Goal: Task Accomplishment & Management: Complete application form

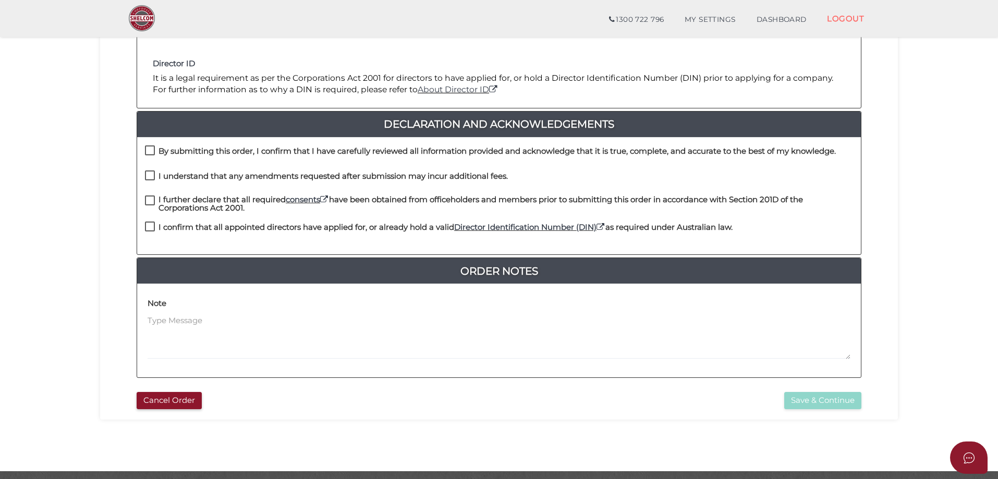
scroll to position [209, 0]
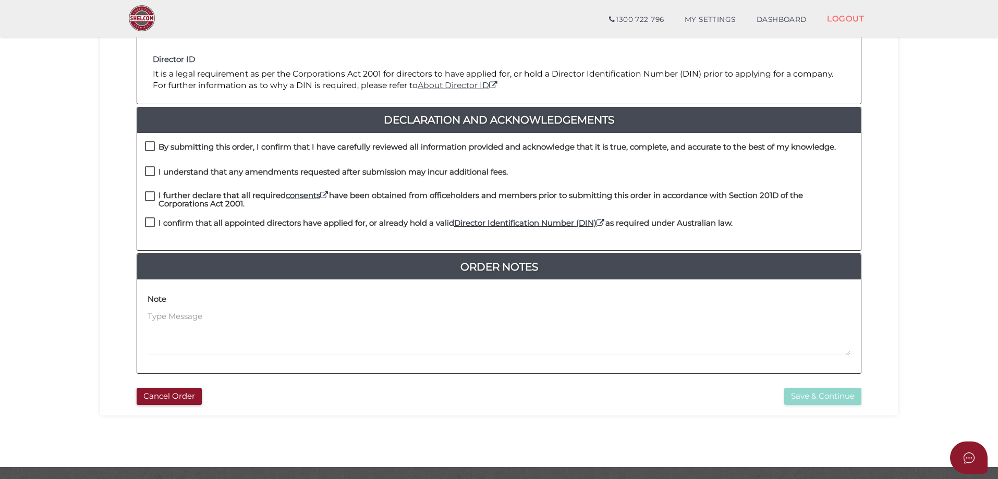
drag, startPoint x: 152, startPoint y: 145, endPoint x: 152, endPoint y: 154, distance: 8.9
click at [152, 145] on label "By submitting this order, I confirm that I have carefully reviewed all informat…" at bounding box center [490, 149] width 691 height 13
checkbox input "true"
click at [151, 170] on label "I understand that any amendments requested after submission may incur additiona…" at bounding box center [326, 174] width 363 height 13
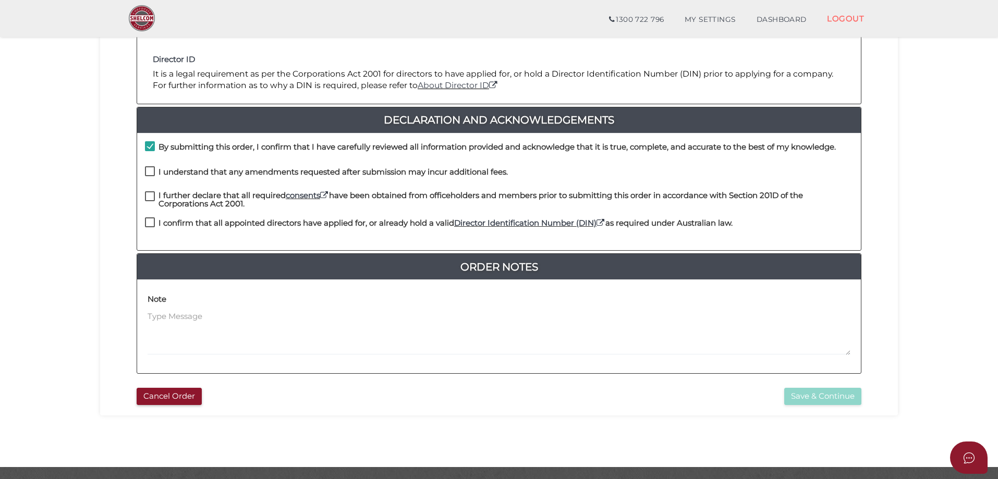
checkbox input "true"
click at [149, 200] on label "I further declare that all required consents have been obtained from officehold…" at bounding box center [499, 197] width 708 height 13
checkbox input "true"
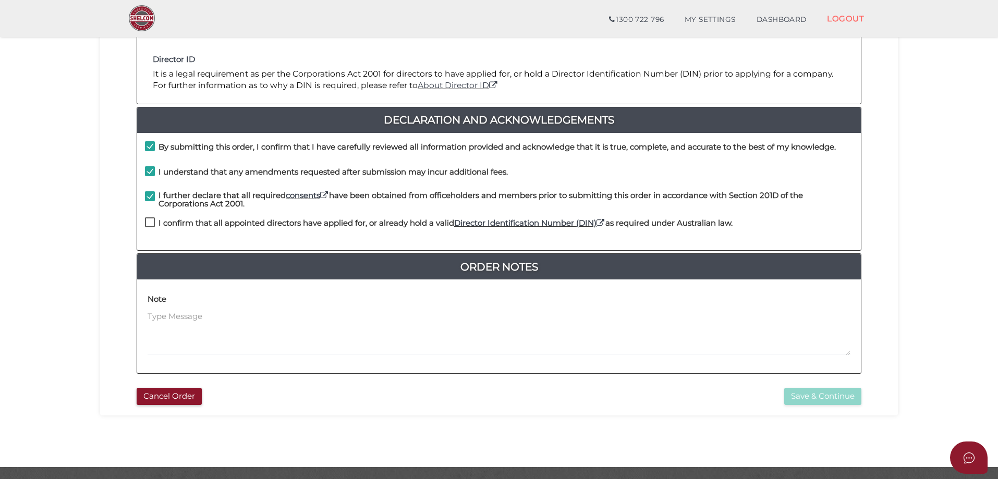
click at [148, 225] on label "I confirm that all appointed directors have applied for, or already hold a vali…" at bounding box center [439, 225] width 588 height 13
checkbox input "true"
click at [819, 398] on button "Save & Continue" at bounding box center [822, 396] width 77 height 17
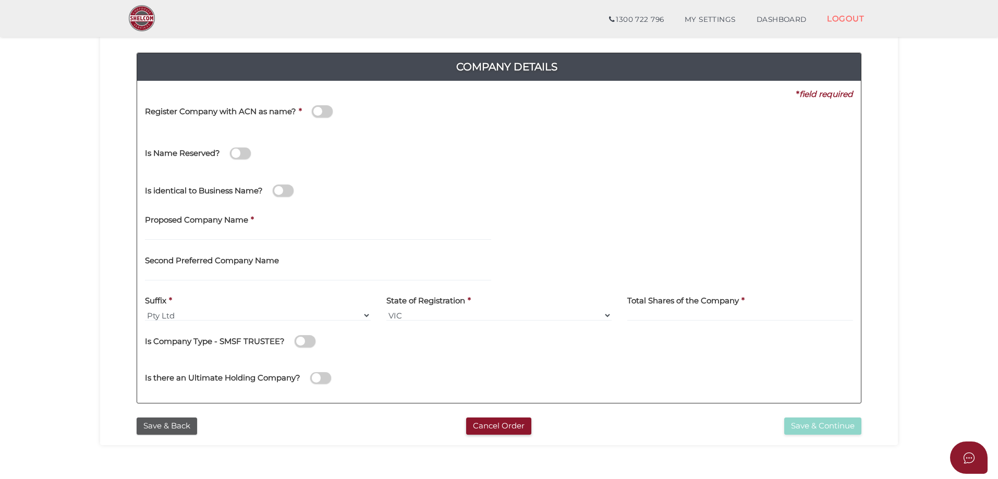
scroll to position [104, 0]
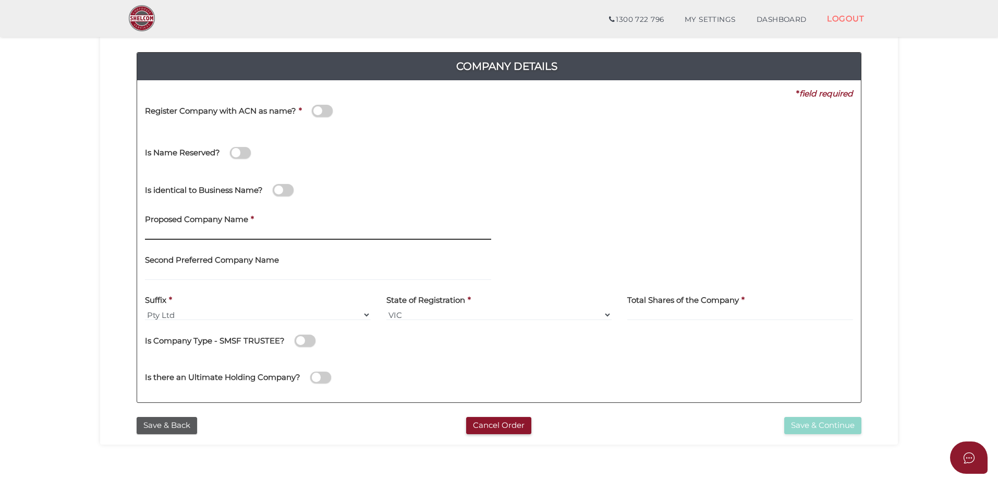
click at [246, 231] on input "text" at bounding box center [318, 233] width 346 height 11
type input "Realm Holdings"
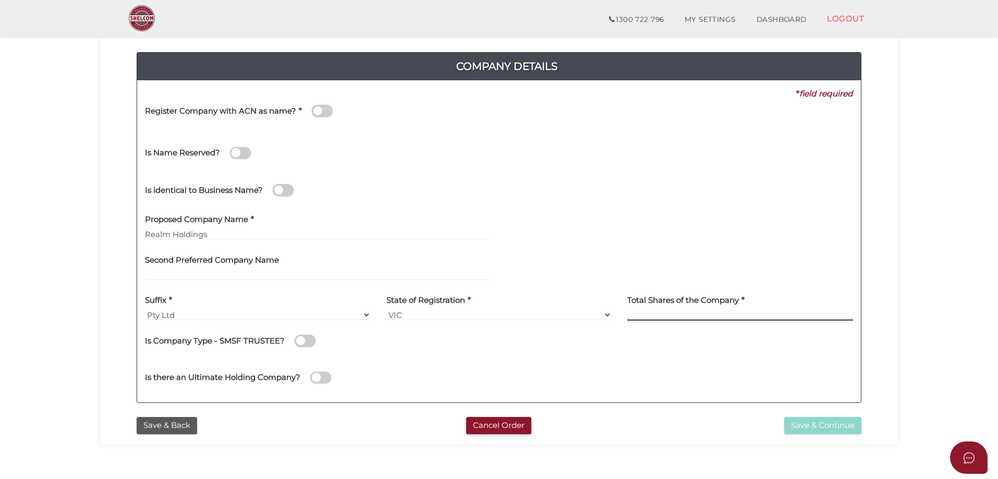
click at [656, 316] on input at bounding box center [740, 314] width 226 height 11
type input "1"
click at [443, 362] on div "Is there an Ultimate Holding Company?" at bounding box center [326, 372] width 362 height 29
click at [761, 375] on div "Is there an Ultimate Holding Company?" at bounding box center [499, 376] width 724 height 37
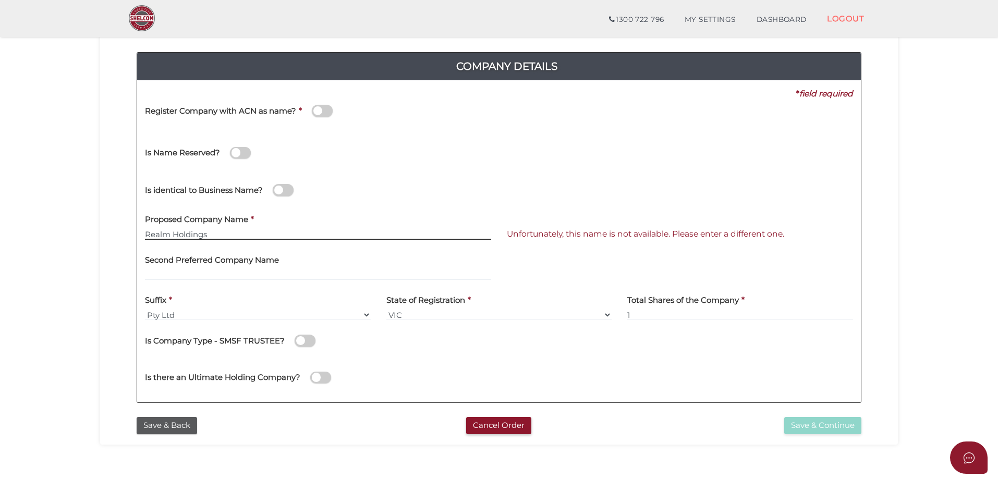
click at [194, 230] on input "Realm Holdings" at bounding box center [318, 233] width 346 height 11
click at [174, 234] on input "Realm Holdings" at bounding box center [318, 233] width 346 height 11
type input "Realm Group Holdings"
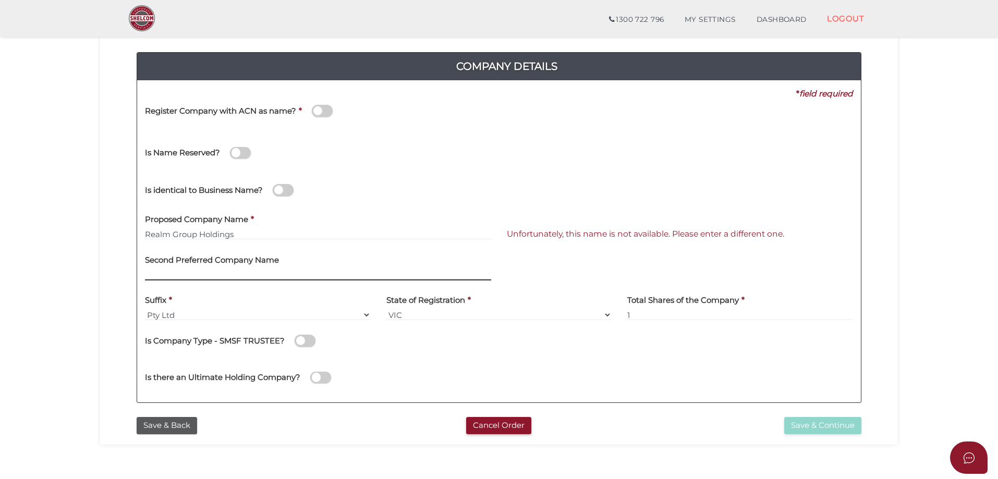
click at [227, 271] on input "text" at bounding box center [318, 274] width 346 height 11
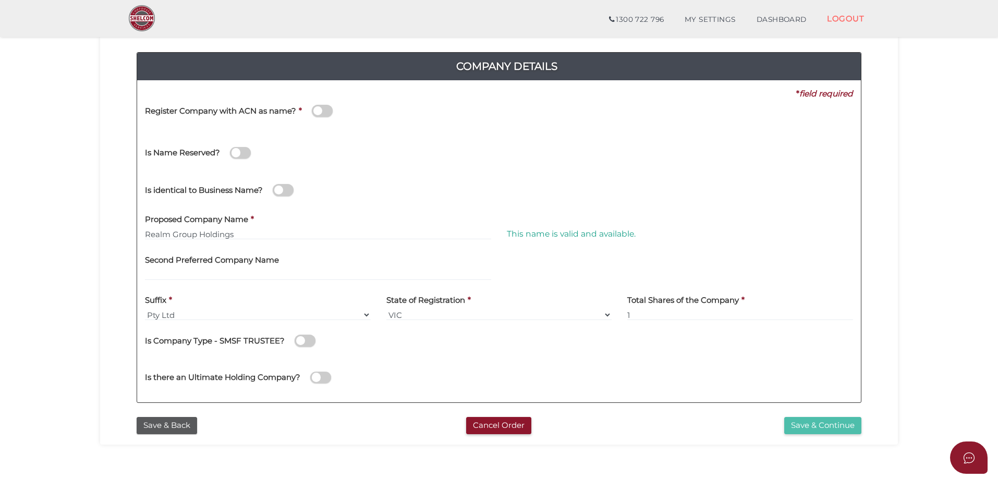
click at [802, 425] on button "Save & Continue" at bounding box center [822, 425] width 77 height 17
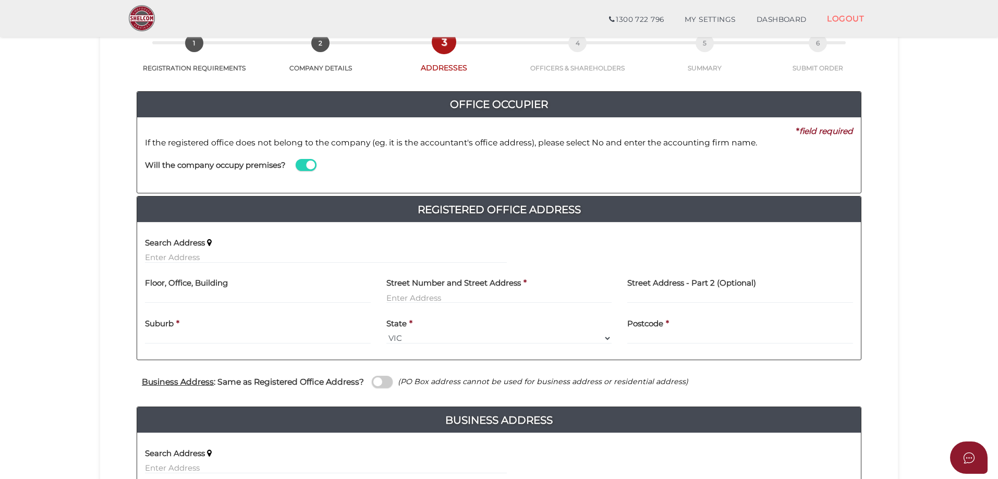
scroll to position [104, 0]
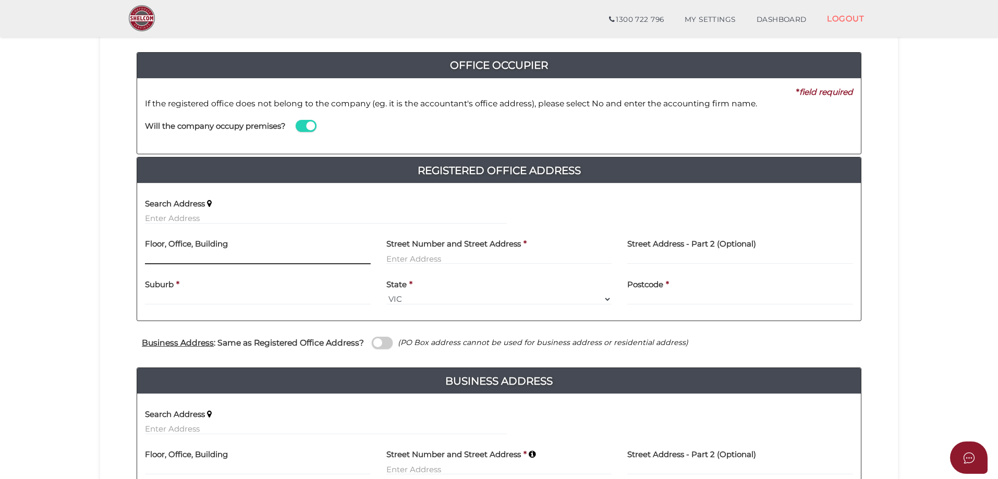
click at [182, 259] on input "text" at bounding box center [258, 258] width 226 height 11
type input "3"
click at [438, 261] on input "text" at bounding box center [499, 258] width 226 height 11
type input "30 Collins Street"
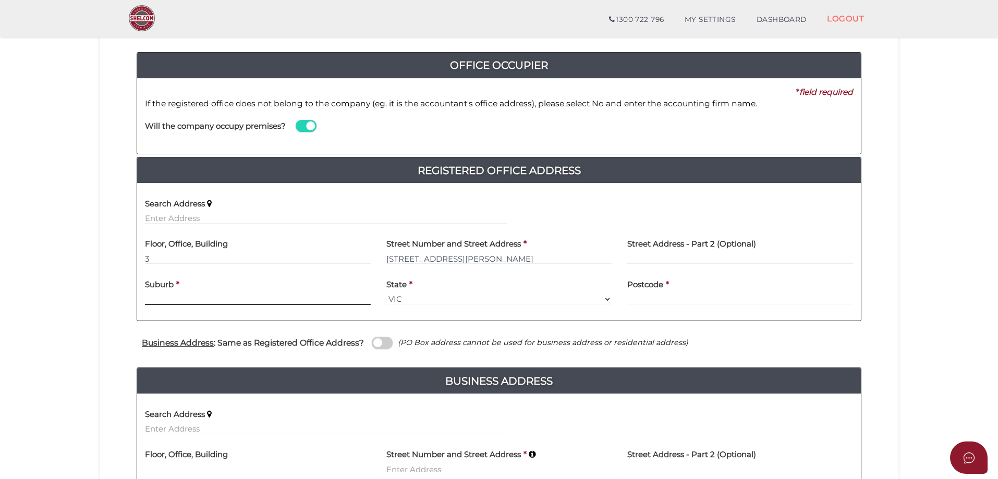
click at [296, 299] on div "Suburb *" at bounding box center [258, 288] width 226 height 33
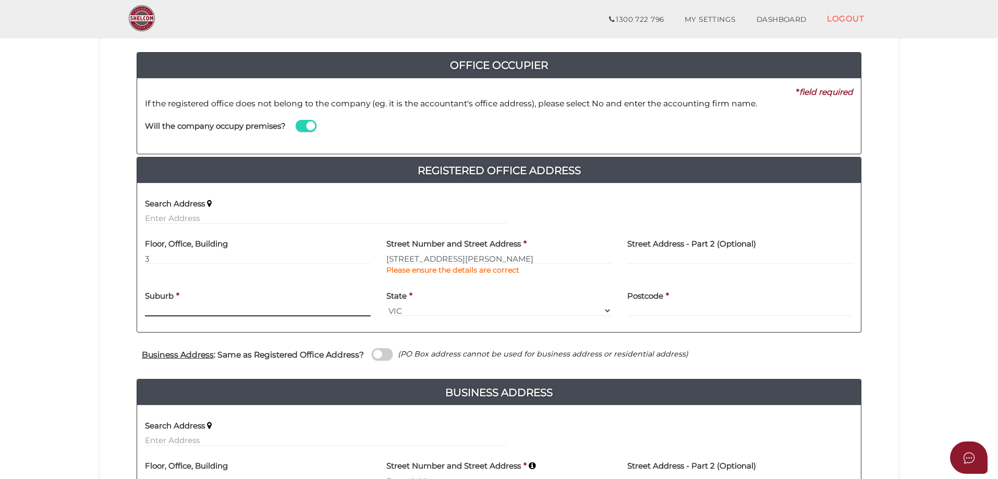
click at [258, 309] on input "text" at bounding box center [258, 310] width 226 height 11
type input "Melbourne"
click at [667, 301] on div "Postcode *" at bounding box center [740, 300] width 226 height 33
click at [665, 308] on input "text" at bounding box center [740, 310] width 226 height 11
type input "3000"
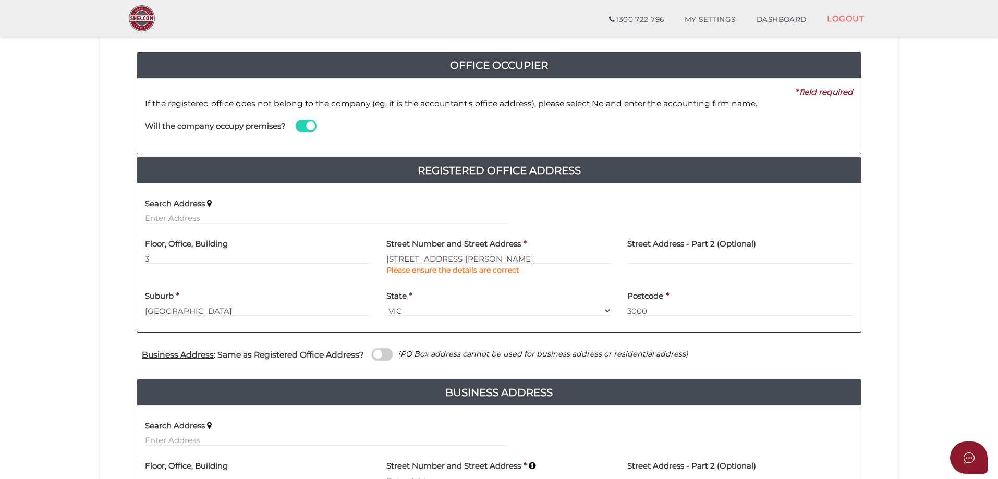
click at [53, 304] on section "Company Registration e55236cbb5f408a1ecd489a721f8ca73 1 REGISTRATION REQUIREMEN…" at bounding box center [499, 275] width 998 height 704
click at [387, 357] on span at bounding box center [382, 354] width 21 height 12
click at [0, 0] on input "checkbox" at bounding box center [0, 0] width 0 height 0
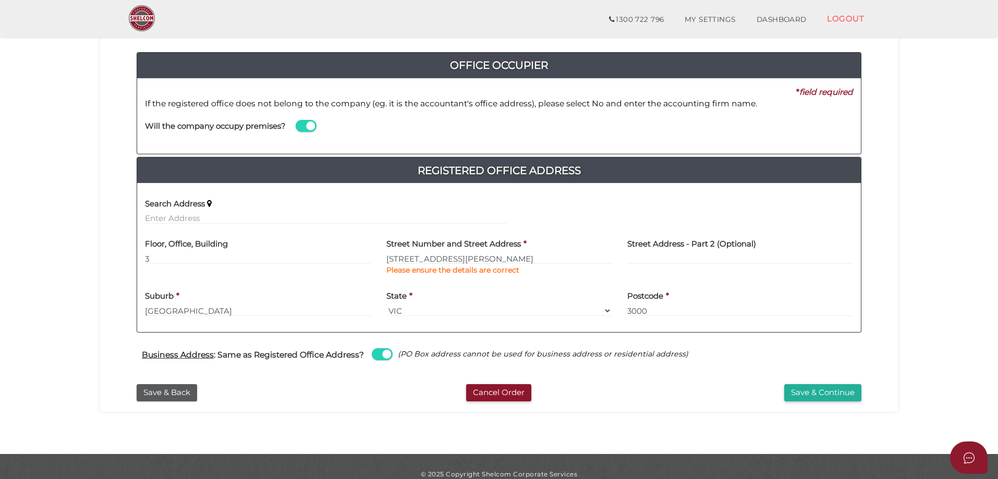
click at [755, 344] on div "Business Address : Same as Registered Office Address? (PO Box address cannot be…" at bounding box center [499, 356] width 725 height 46
click at [923, 207] on section "Company Registration e55236cbb5f408a1ecd489a721f8ca73 1 REGISTRATION REQUIREMEN…" at bounding box center [499, 188] width 998 height 531
click at [822, 398] on button "Save & Continue" at bounding box center [822, 392] width 77 height 17
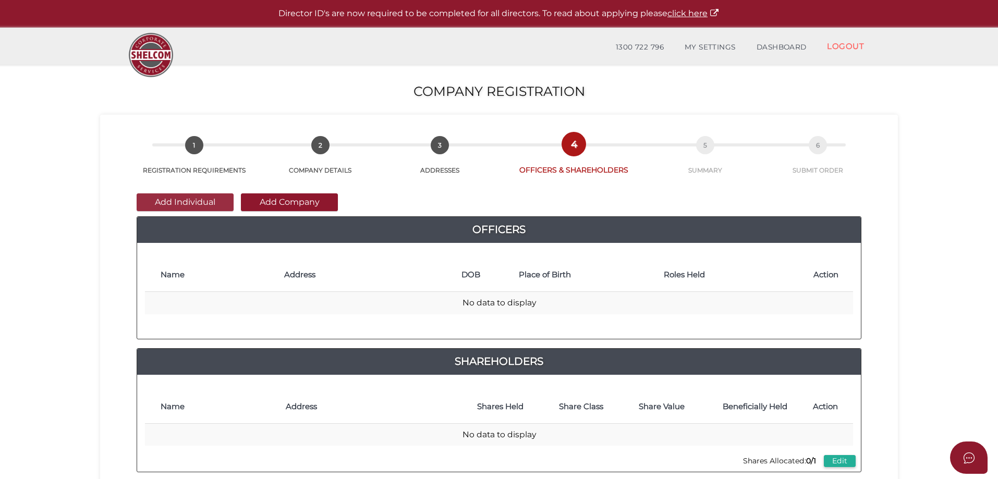
click at [194, 196] on button "Add Individual" at bounding box center [185, 202] width 97 height 18
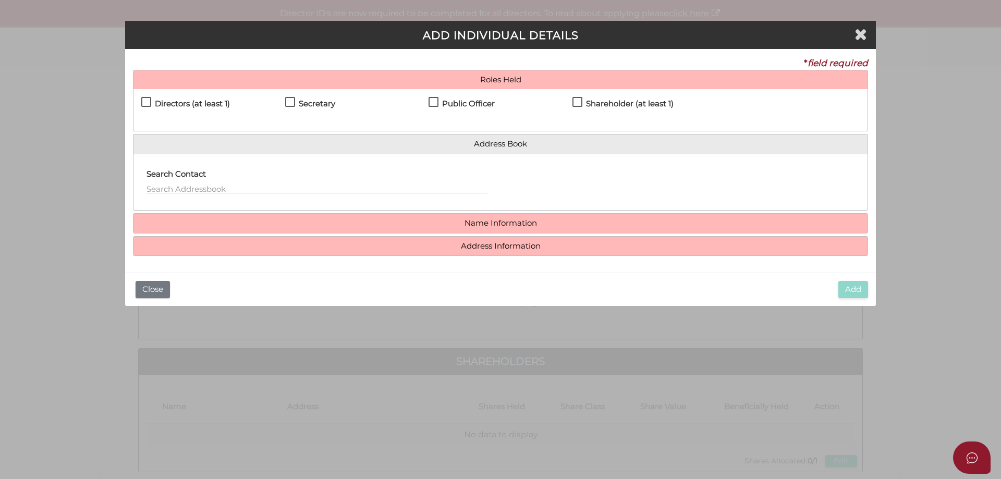
click at [160, 104] on h4 "Directors (at least 1)" at bounding box center [192, 104] width 75 height 9
checkbox input "true"
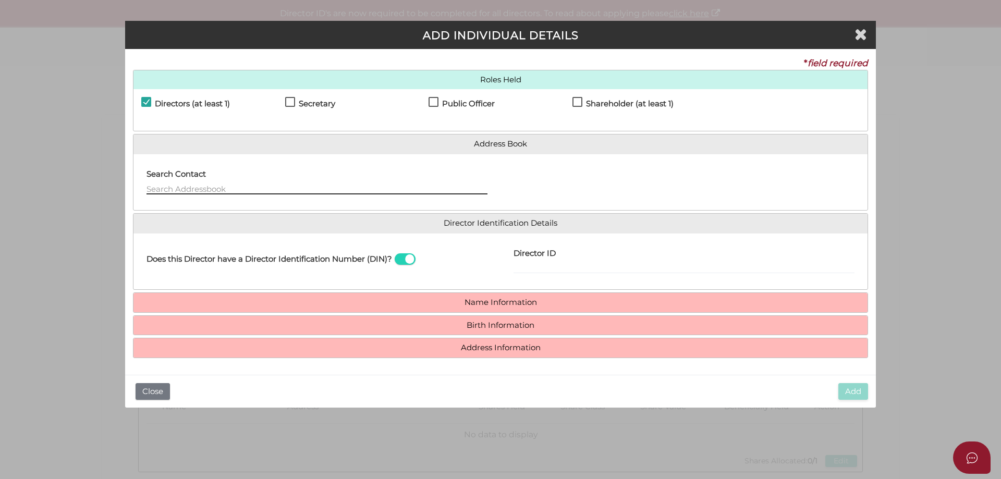
click at [198, 187] on input "text" at bounding box center [316, 188] width 341 height 11
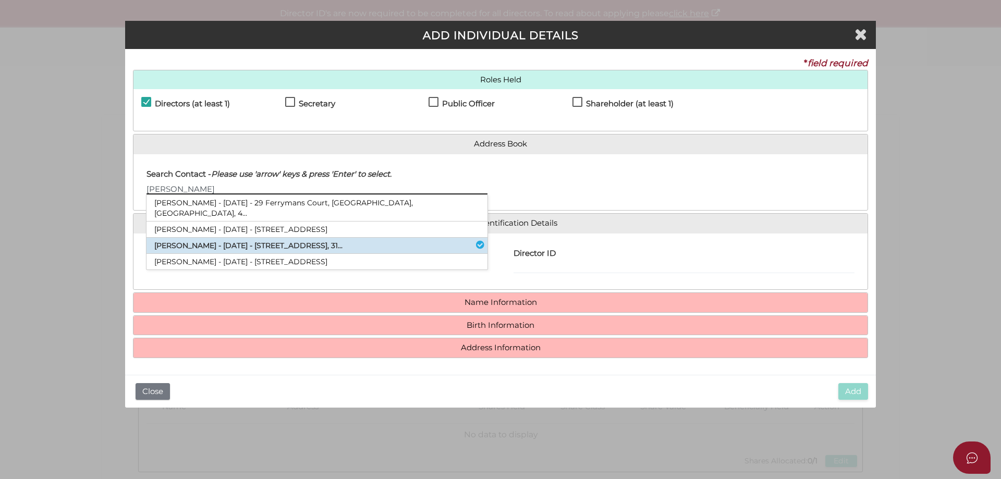
type input "Andrew"
click at [240, 238] on li "Andrew Papageorgiou - 25/10/1977 - 9 Calembeena Avenue, Hughesdale, VIC, 31..." at bounding box center [316, 246] width 341 height 16
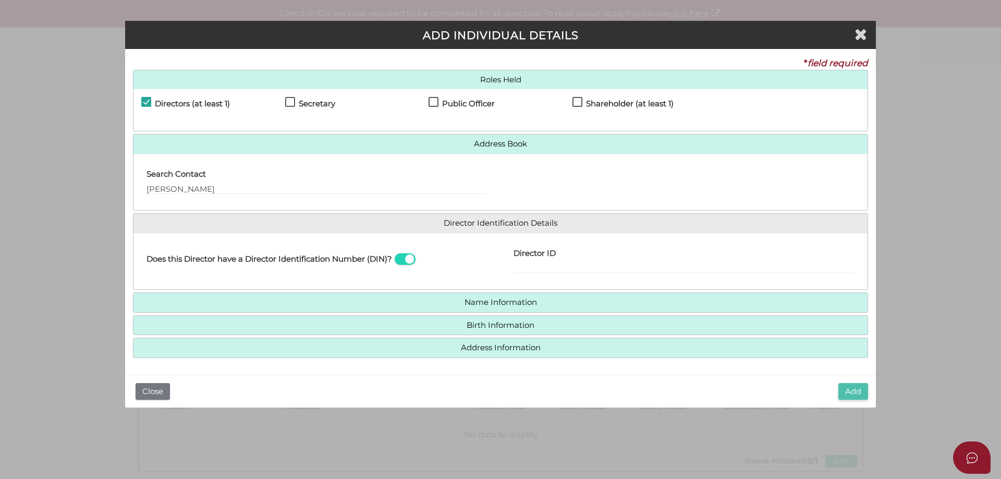
click at [853, 389] on button "Add" at bounding box center [853, 391] width 30 height 17
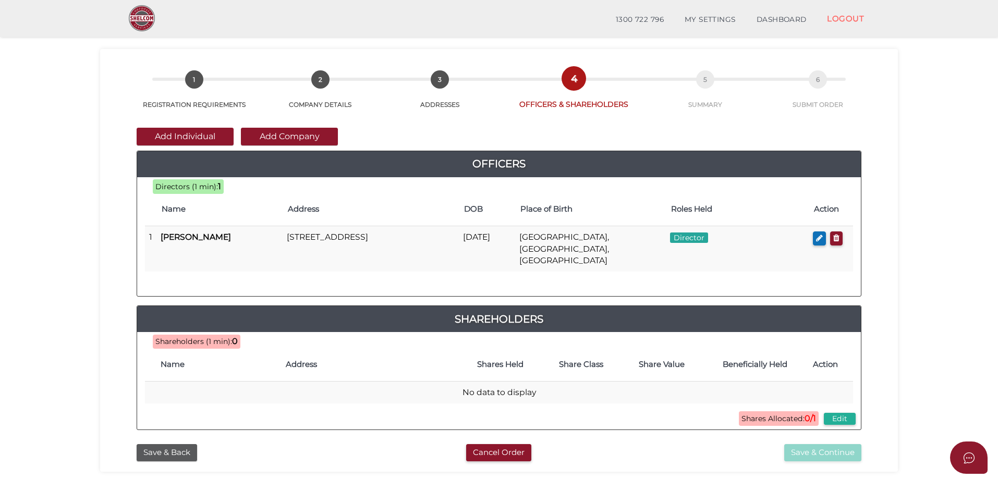
scroll to position [52, 0]
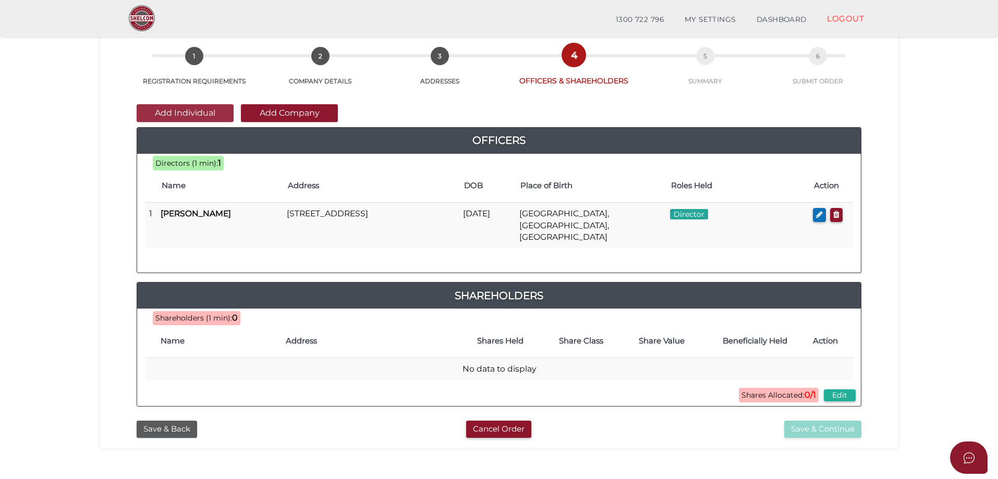
click at [191, 113] on button "Add Individual" at bounding box center [185, 113] width 97 height 18
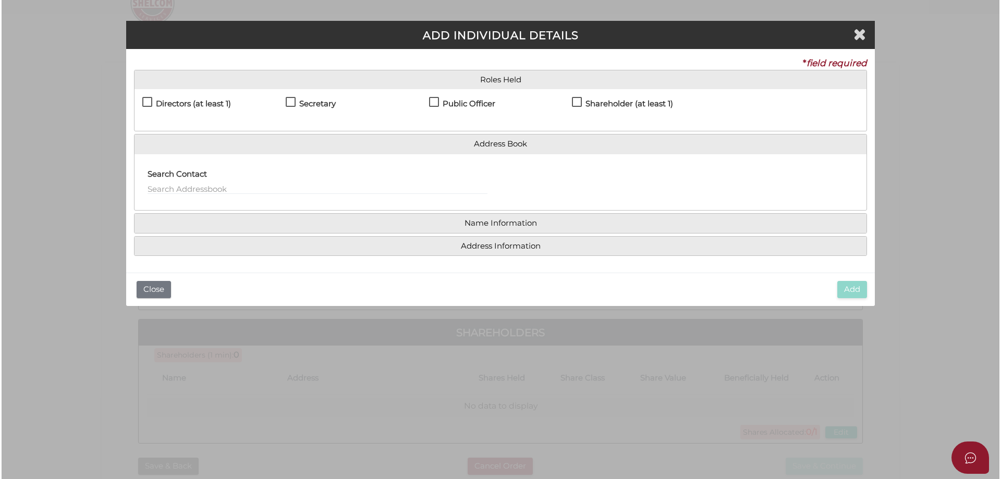
scroll to position [0, 0]
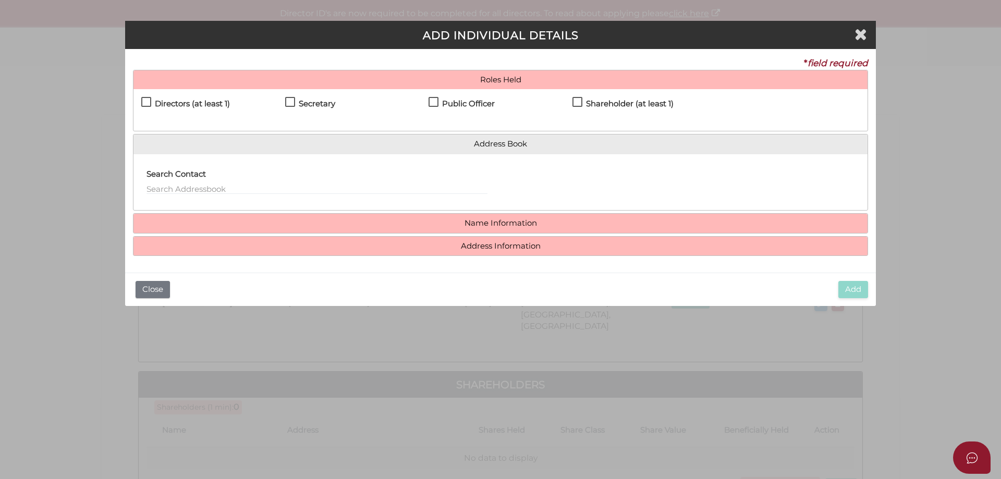
click at [177, 105] on h4 "Directors (at least 1)" at bounding box center [192, 104] width 75 height 9
checkbox input "true"
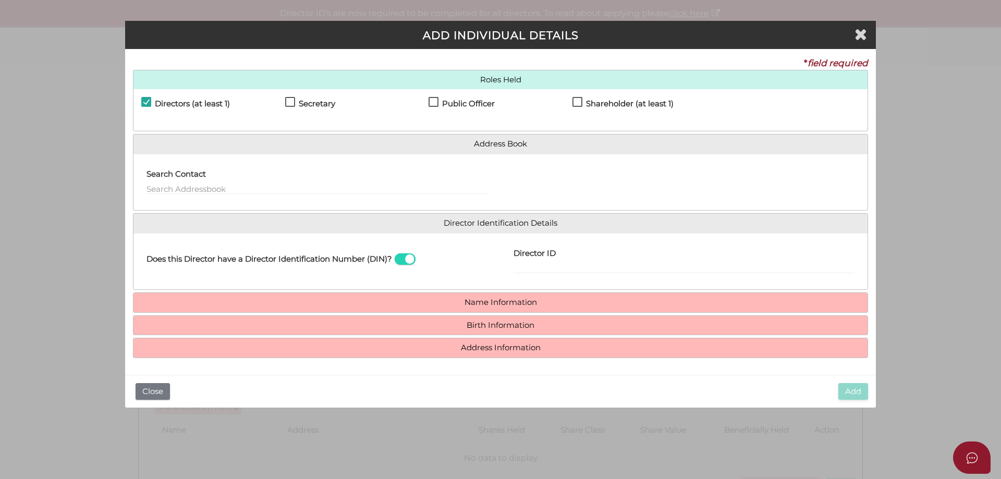
click at [190, 183] on label "Search Contact" at bounding box center [175, 172] width 59 height 21
click at [188, 188] on input "text" at bounding box center [316, 188] width 341 height 11
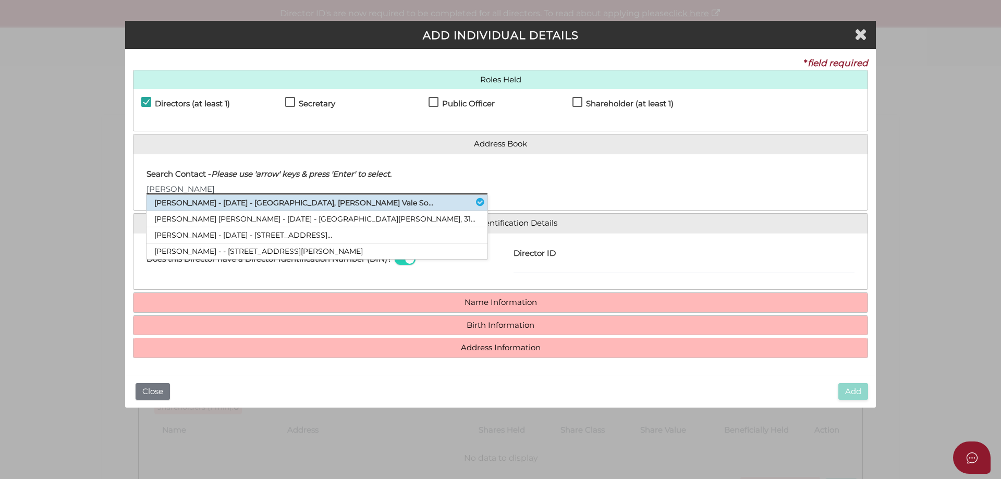
type input "[PERSON_NAME]"
click at [186, 201] on li "[PERSON_NAME] - [DATE] - [GEOGRAPHIC_DATA], [PERSON_NAME] Vale So..." at bounding box center [316, 203] width 341 height 16
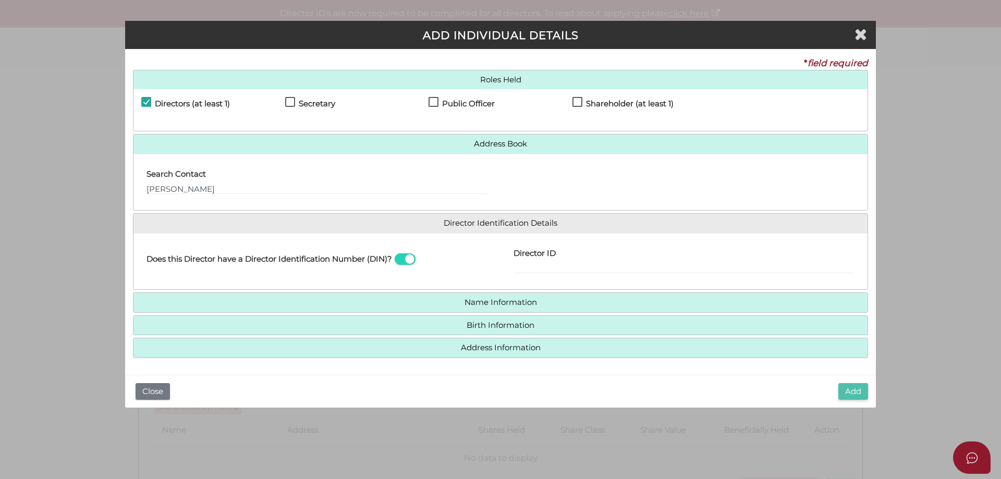
click at [852, 393] on button "Add" at bounding box center [853, 391] width 30 height 17
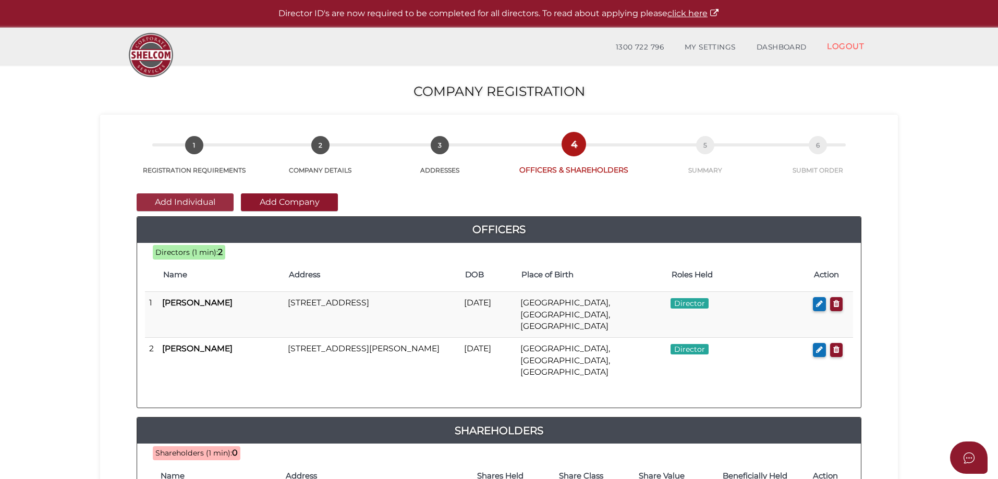
click at [215, 205] on button "Add Individual" at bounding box center [185, 202] width 97 height 18
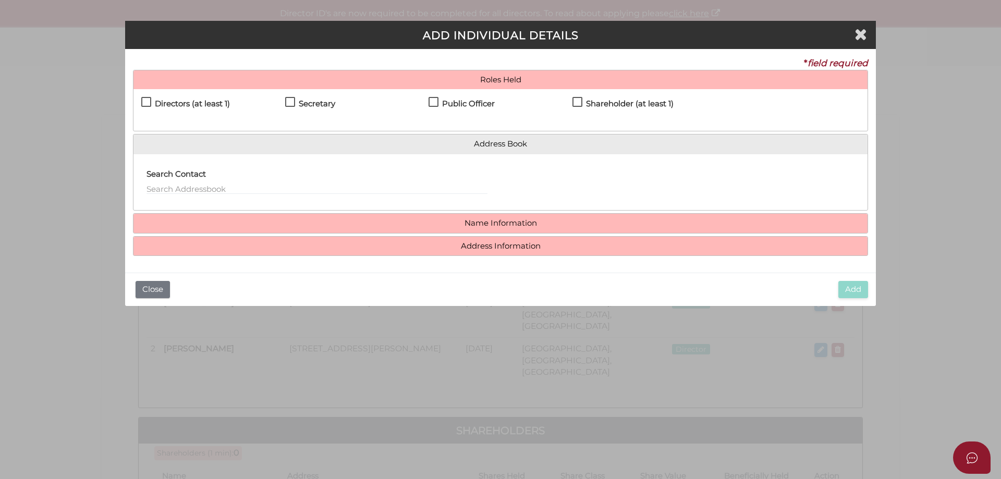
click at [141, 101] on label "Directors (at least 1)" at bounding box center [185, 106] width 89 height 13
checkbox input "true"
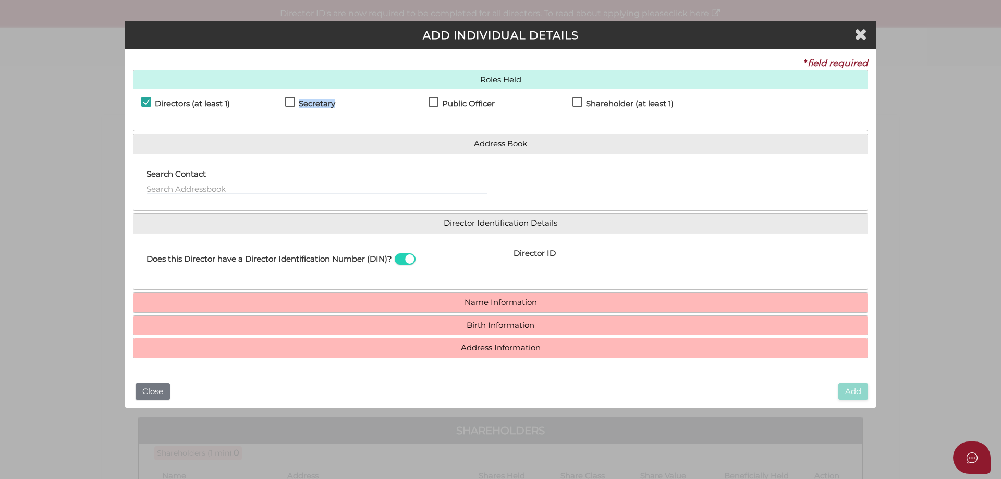
drag, startPoint x: 291, startPoint y: 102, endPoint x: 286, endPoint y: 109, distance: 9.0
click at [292, 102] on label "Secretary" at bounding box center [310, 106] width 50 height 13
click at [206, 180] on label "Search Contact" at bounding box center [175, 172] width 59 height 21
click at [199, 189] on input "text" at bounding box center [316, 188] width 341 height 11
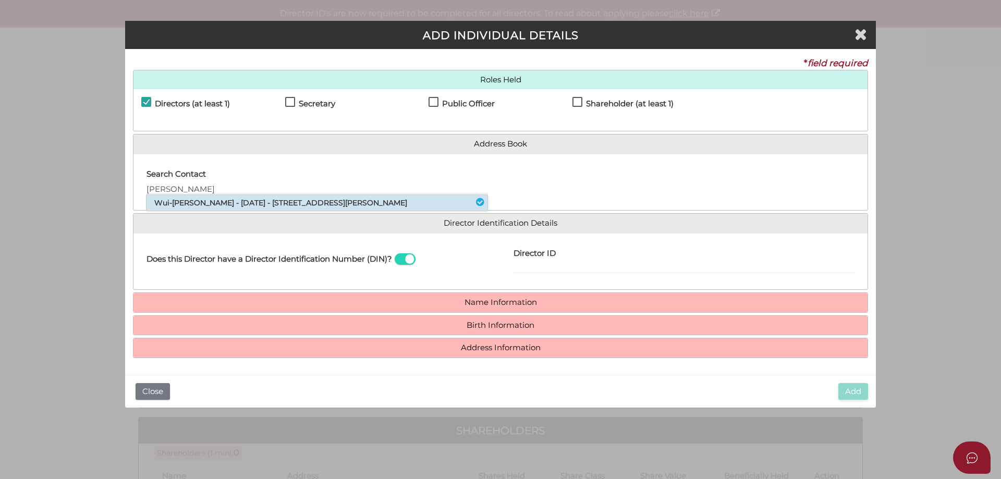
click at [193, 204] on li "Wui-ken Liow - 19/10/1969 - 7 Laurel Gr, North Blackburn, VIC, 3130" at bounding box center [316, 203] width 341 height 16
type input "Wui-ken"
type input "Liow"
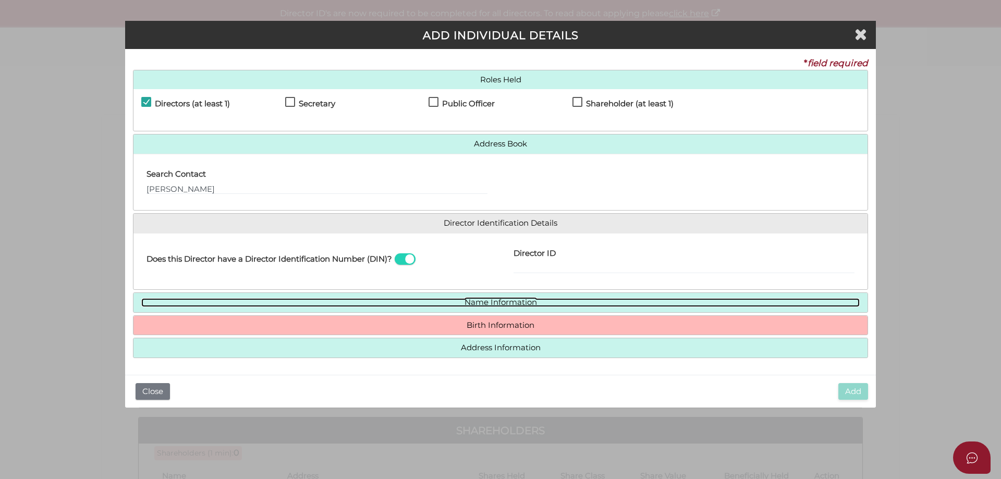
click at [477, 303] on link "Name Information" at bounding box center [500, 302] width 718 height 9
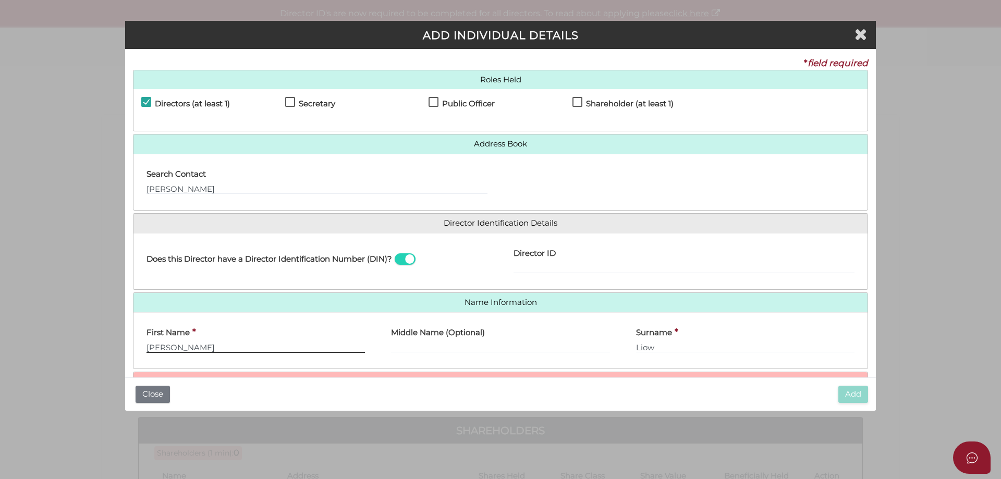
click at [168, 347] on input "Wui-ken" at bounding box center [255, 346] width 218 height 11
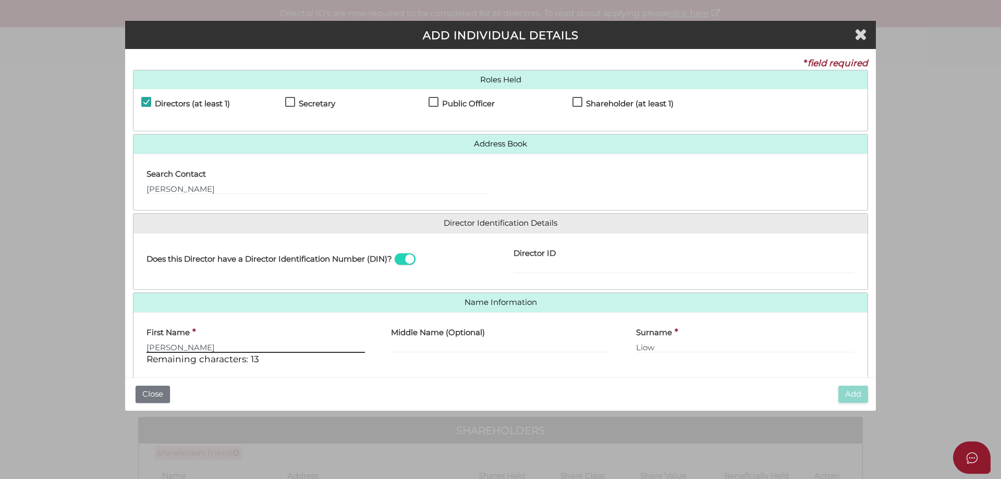
type input "Wui-Ken"
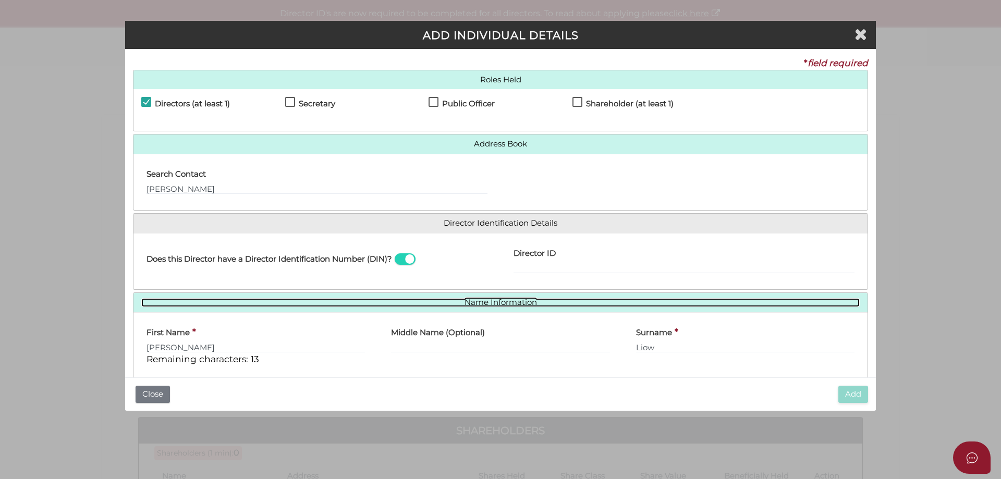
click at [474, 299] on link "Name Information" at bounding box center [500, 302] width 718 height 9
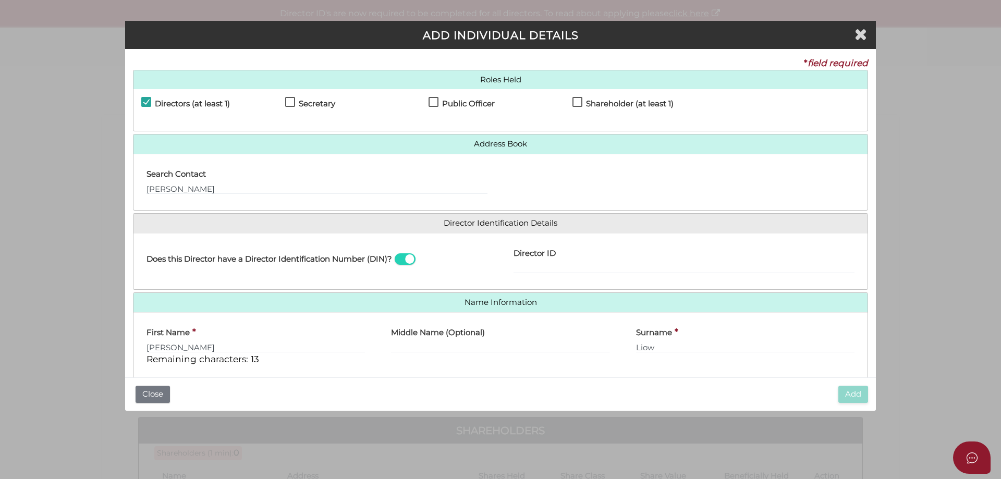
click at [481, 307] on h4 "Name Information" at bounding box center [500, 302] width 734 height 19
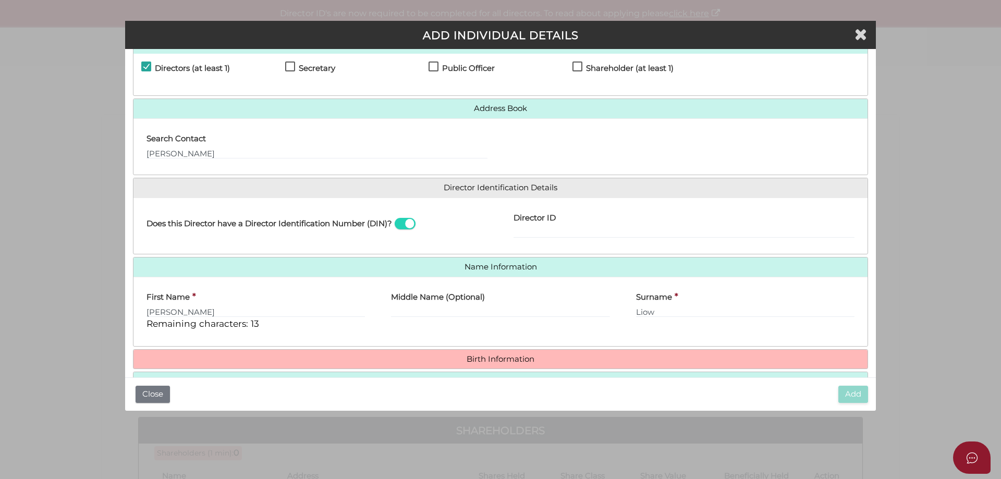
scroll to position [67, 0]
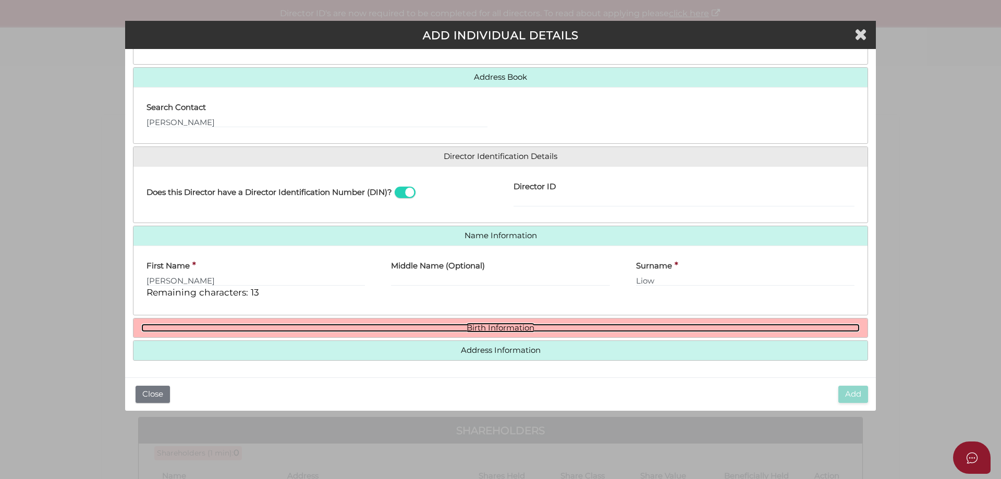
click at [498, 325] on link "Birth Information" at bounding box center [500, 328] width 718 height 9
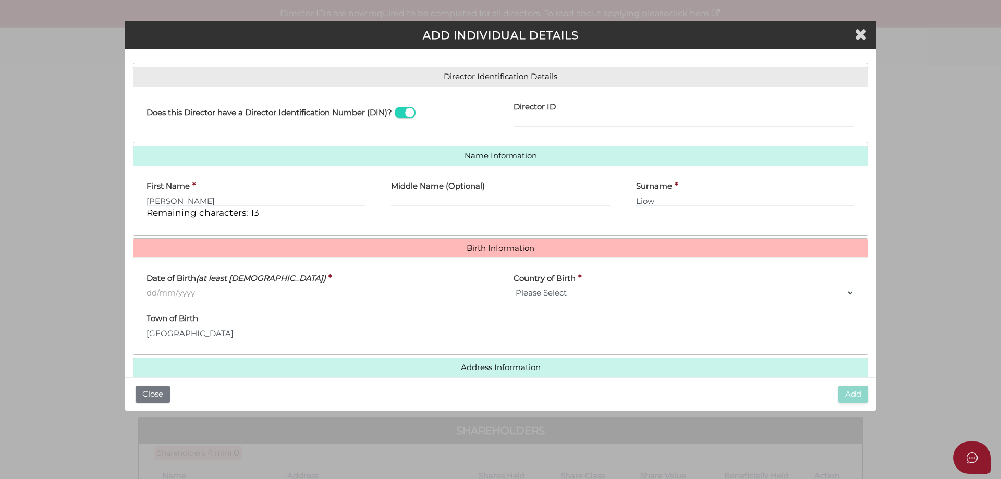
scroll to position [164, 0]
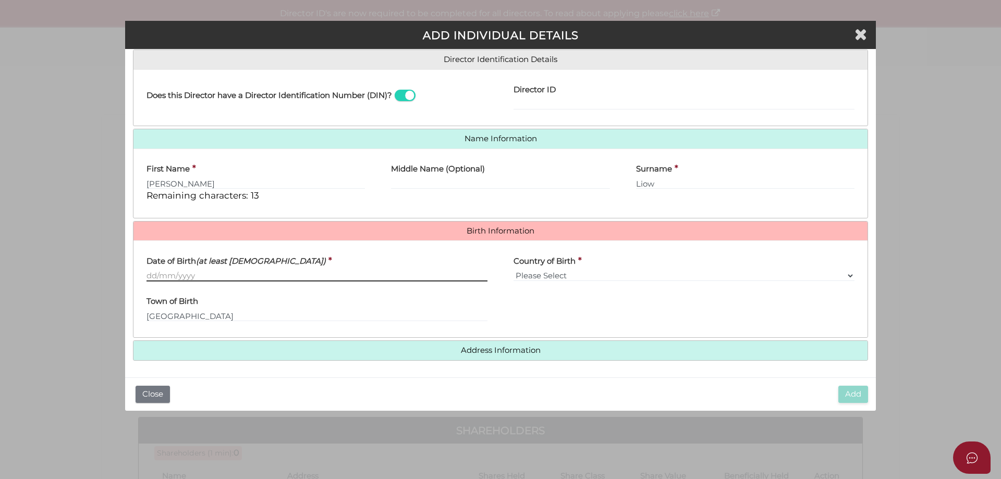
click at [188, 277] on input "Date of Birth (at least 18 years old)" at bounding box center [316, 275] width 341 height 11
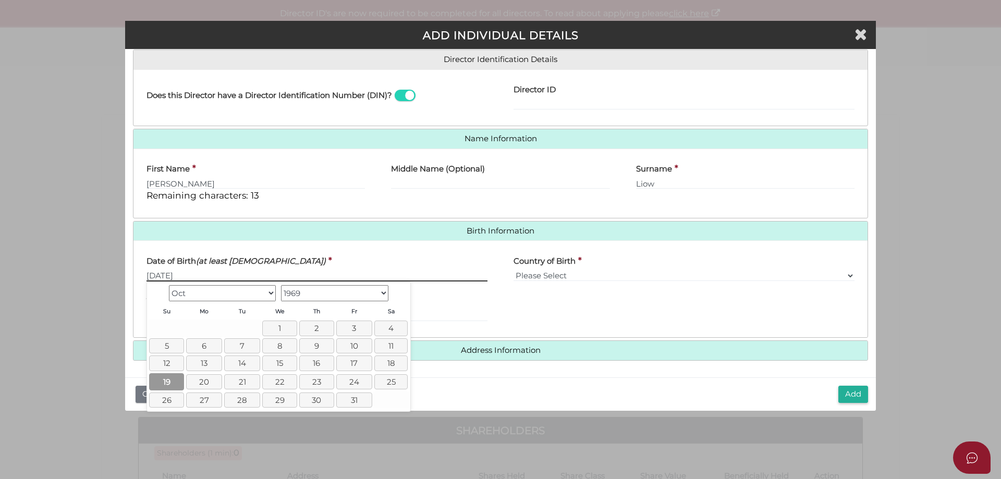
type input "19/10/1969"
click at [172, 381] on link "19" at bounding box center [166, 381] width 35 height 17
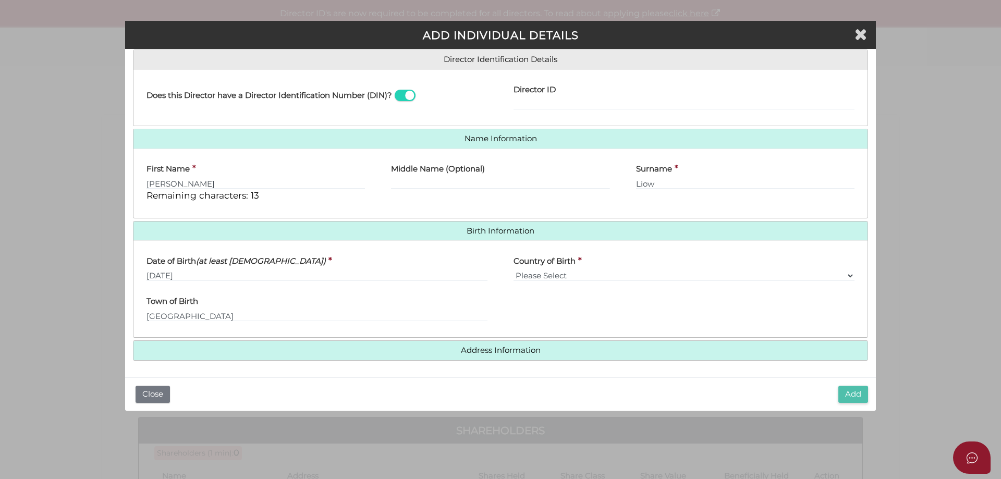
click at [845, 388] on button "Add" at bounding box center [853, 394] width 30 height 17
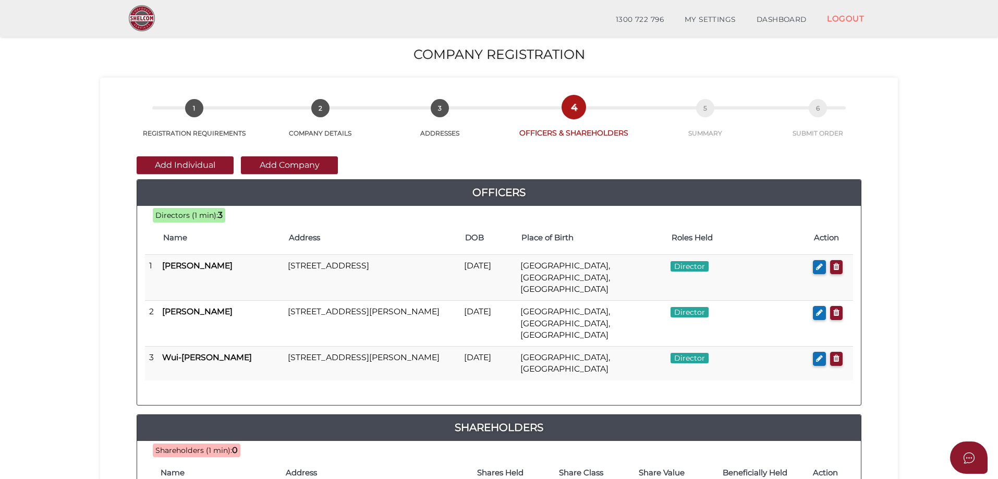
scroll to position [104, 0]
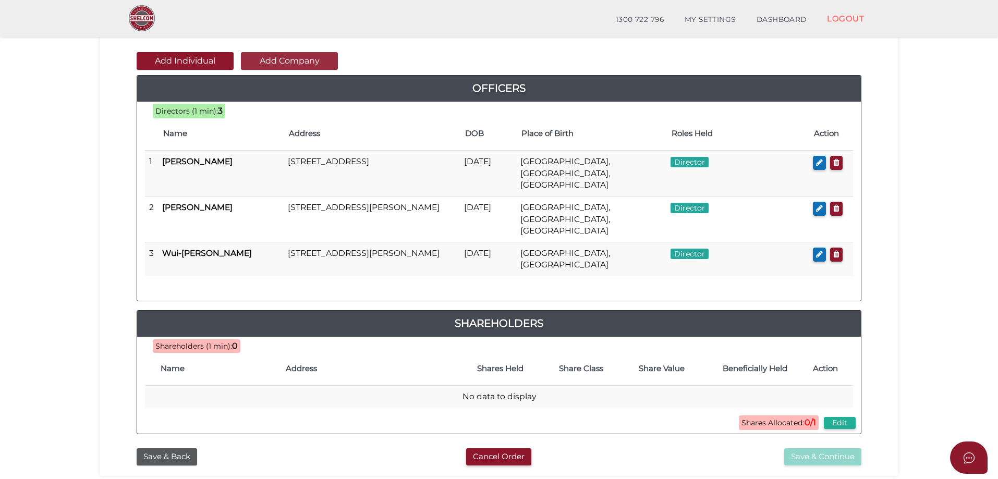
click at [270, 61] on button "Add Company" at bounding box center [289, 61] width 97 height 18
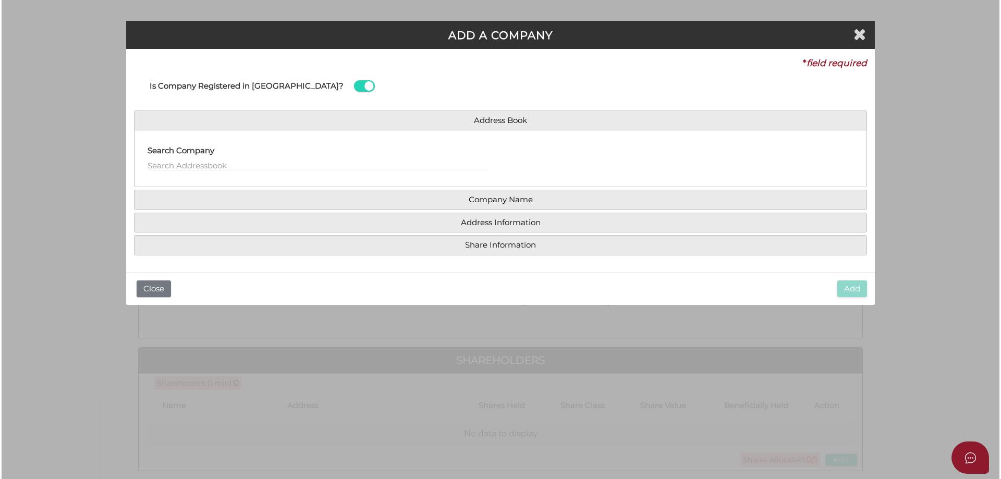
scroll to position [0, 0]
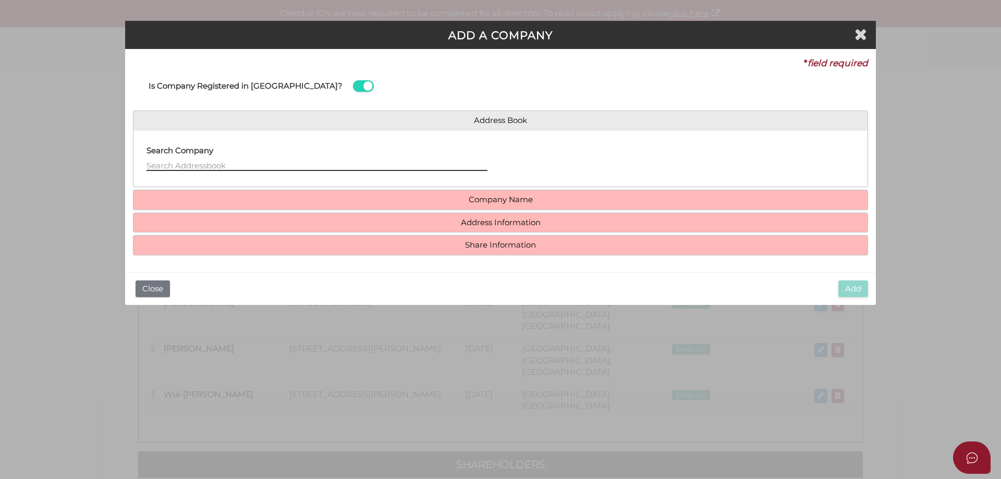
click at [215, 160] on input "text" at bounding box center [316, 165] width 341 height 11
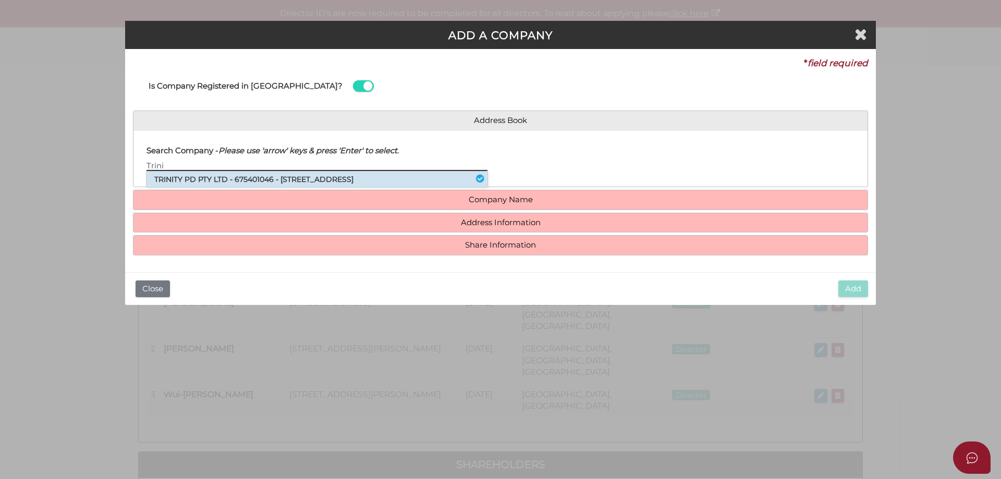
type input "Trini"
click at [221, 173] on li "TRINITY PD PTY LTD - 675401046 - 9 Calembeena Avenue, Hughesdale, VIC, 3166" at bounding box center [316, 180] width 341 height 16
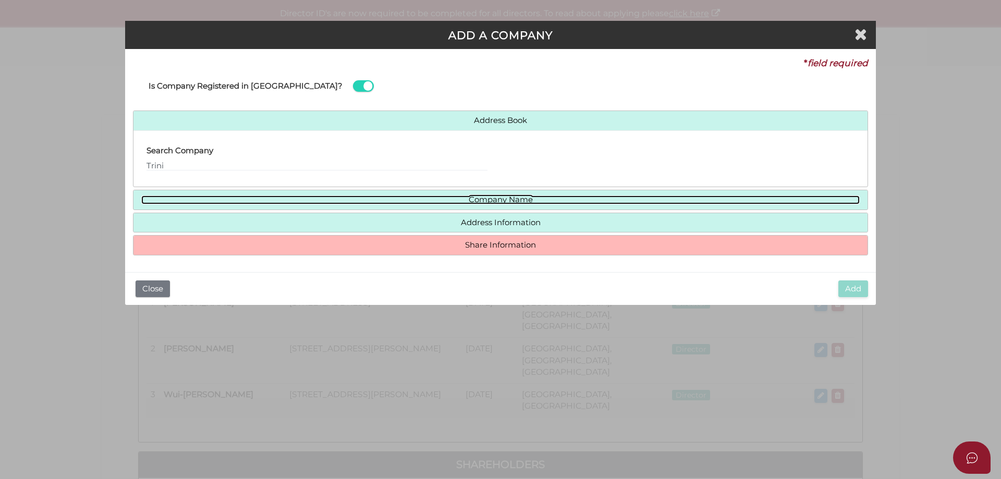
click at [504, 199] on link "Company Name" at bounding box center [500, 200] width 718 height 9
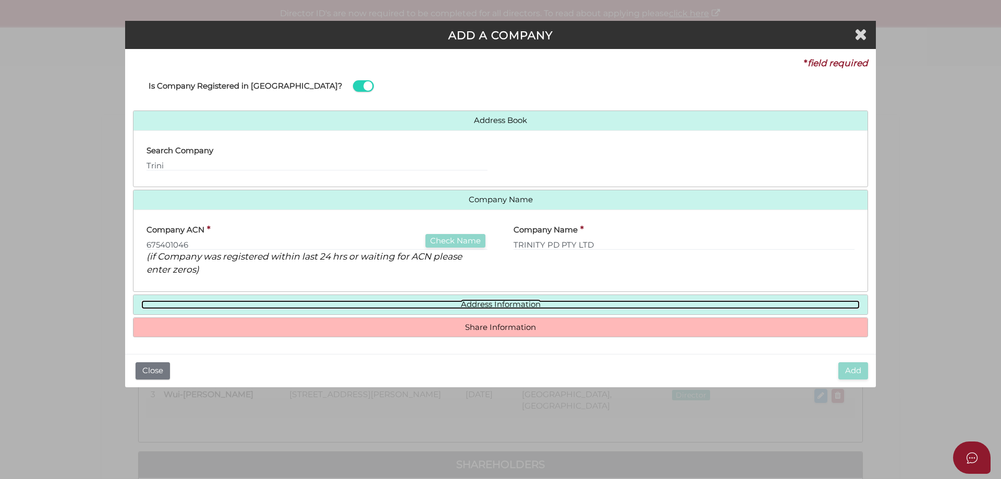
click at [506, 303] on link "Address Information" at bounding box center [500, 304] width 718 height 9
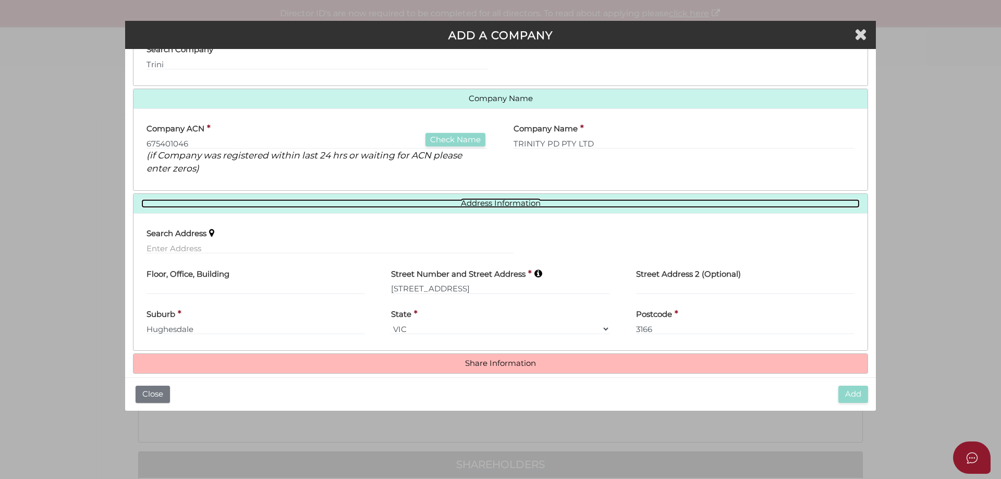
scroll to position [104, 0]
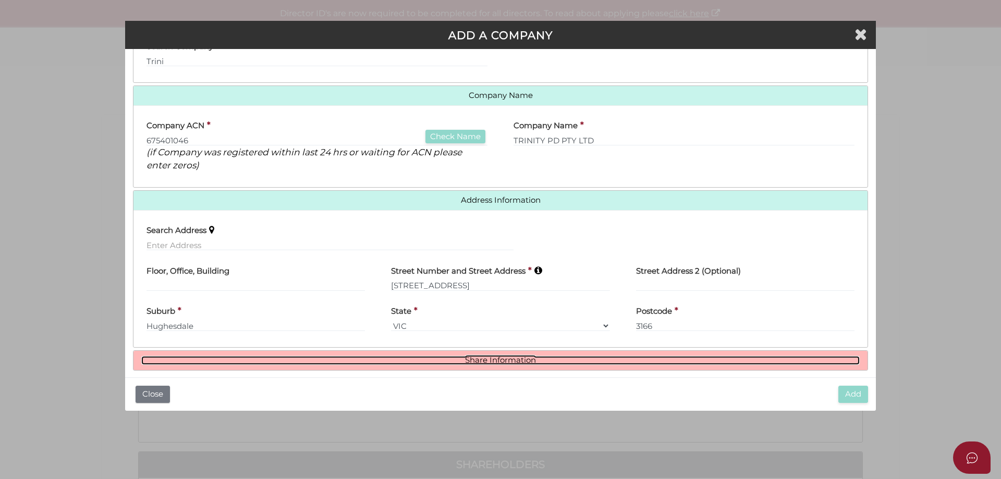
click at [512, 362] on link "Share Information" at bounding box center [500, 360] width 718 height 9
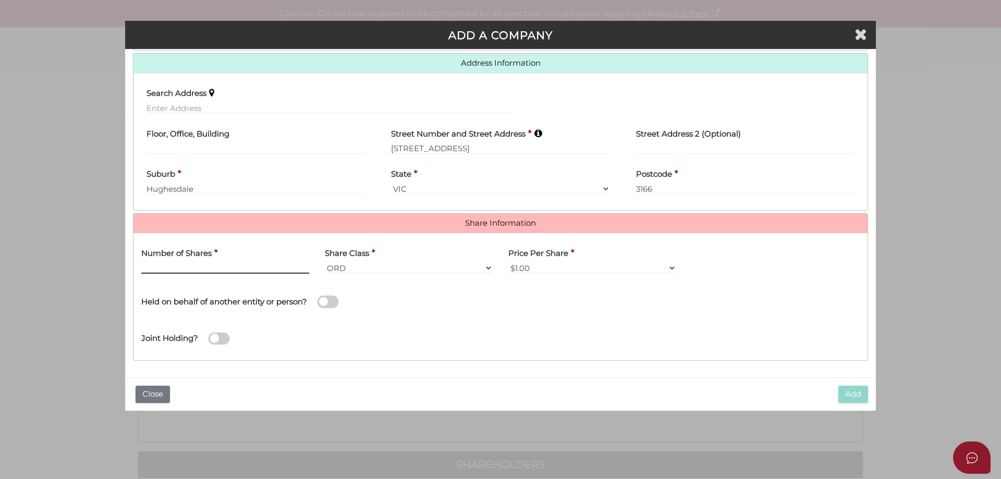
click at [233, 267] on input "text" at bounding box center [225, 267] width 168 height 11
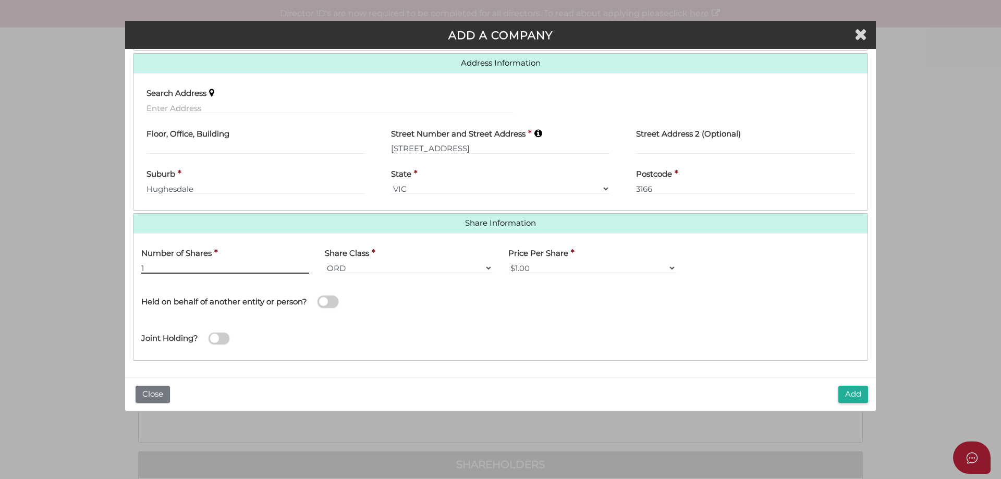
type input "1"
click at [331, 303] on span at bounding box center [327, 302] width 21 height 12
click at [0, 0] on input "checkbox" at bounding box center [0, 0] width 0 height 0
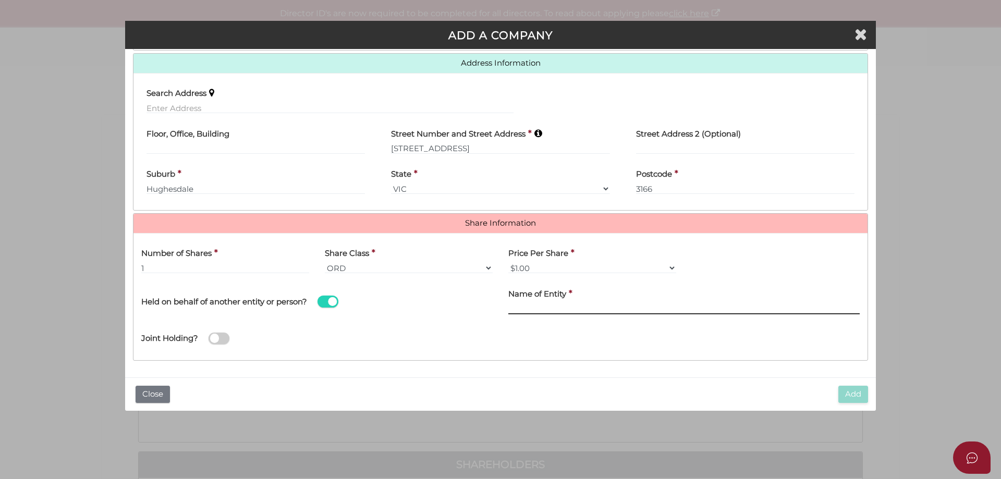
click at [531, 304] on input "text" at bounding box center [683, 308] width 351 height 11
drag, startPoint x: 561, startPoint y: 304, endPoint x: 566, endPoint y: 302, distance: 5.4
click at [561, 304] on input "text" at bounding box center [683, 308] width 351 height 11
click at [628, 308] on input "text" at bounding box center [683, 308] width 351 height 11
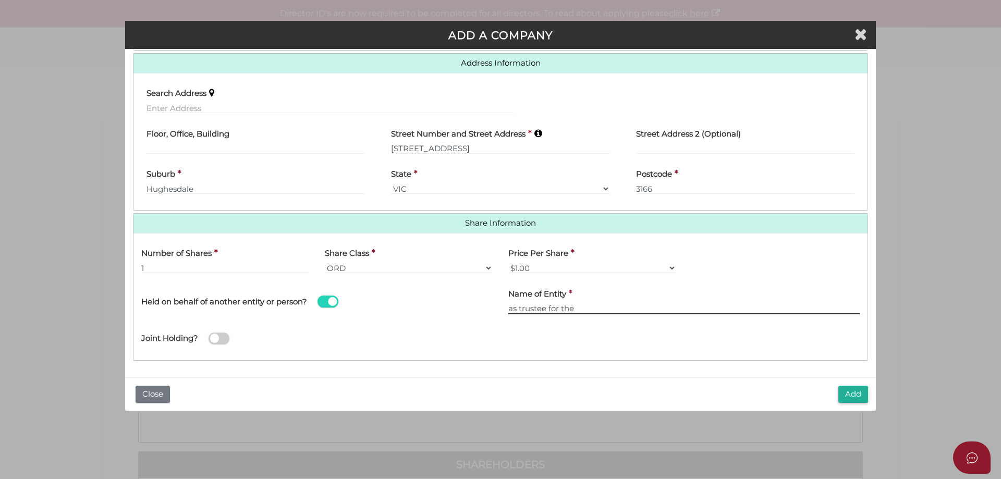
paste input "Delve Family Trust"
type input "as trustee for the Delve Family Trust"
click at [852, 395] on button "Add" at bounding box center [853, 394] width 30 height 17
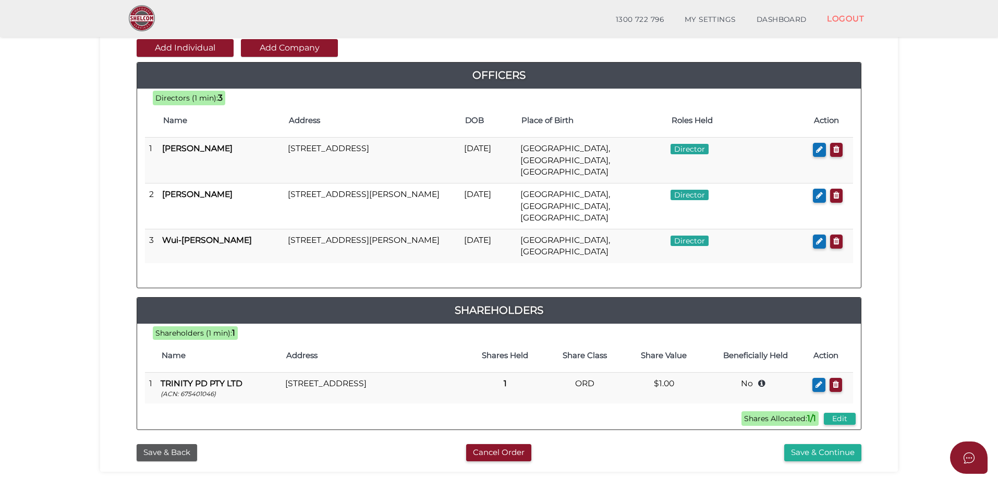
scroll to position [132, 0]
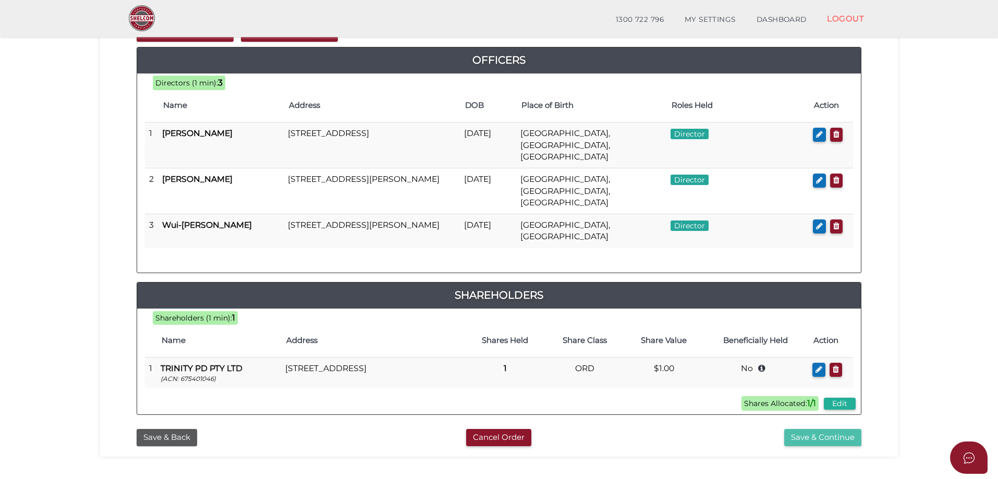
click at [830, 429] on button "Save & Continue" at bounding box center [822, 437] width 77 height 17
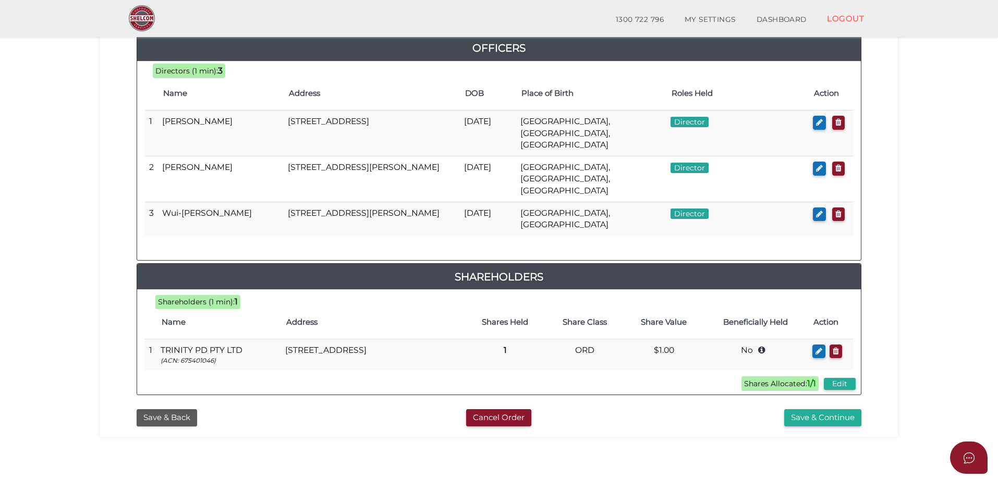
scroll to position [512, 0]
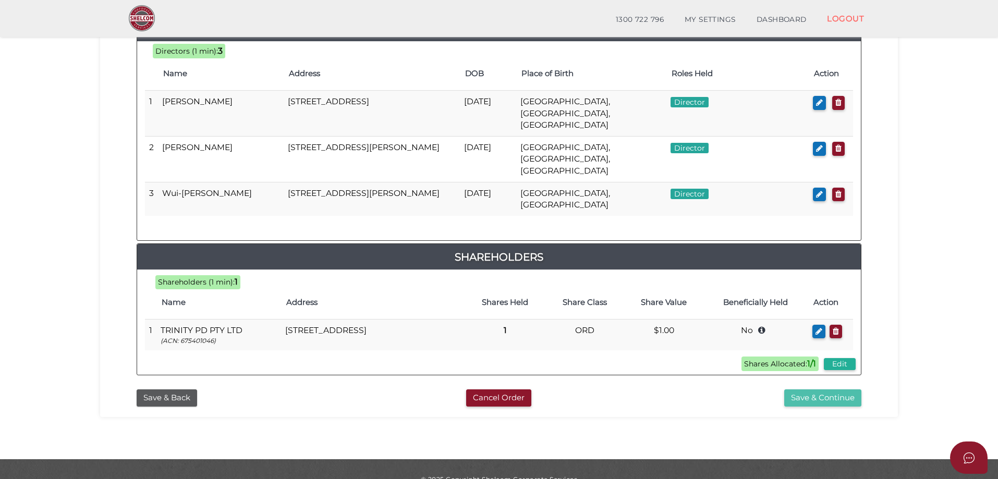
click at [845, 389] on button "Save & Continue" at bounding box center [822, 397] width 77 height 17
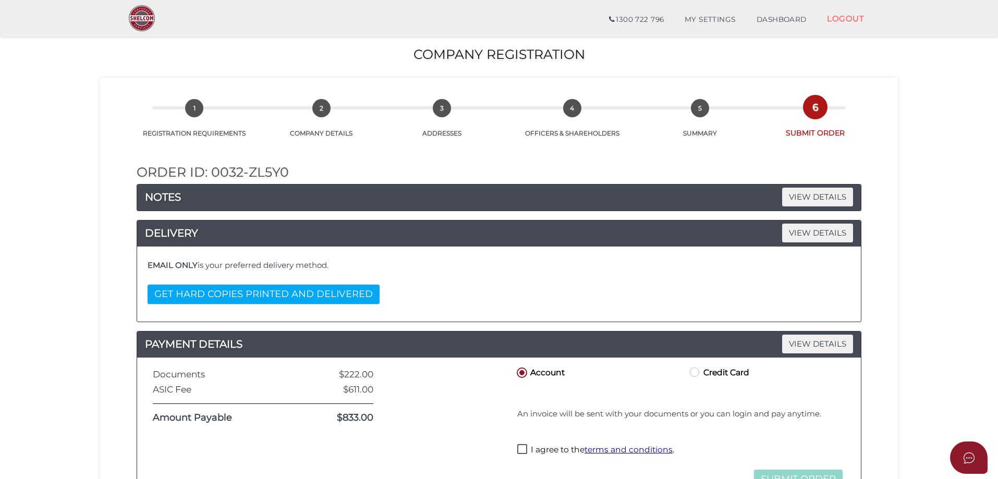
scroll to position [104, 0]
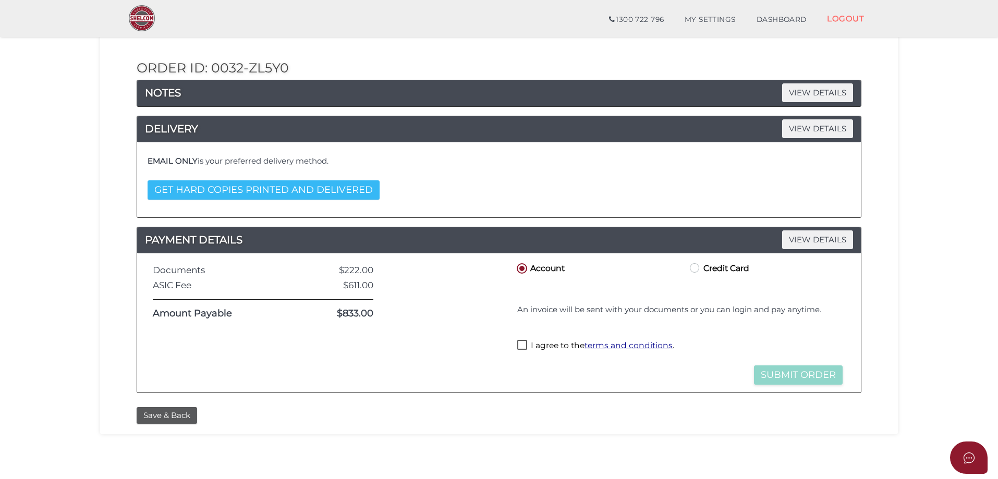
click at [346, 193] on button "GET HARD COPIES PRINTED AND DELIVERED" at bounding box center [264, 189] width 232 height 19
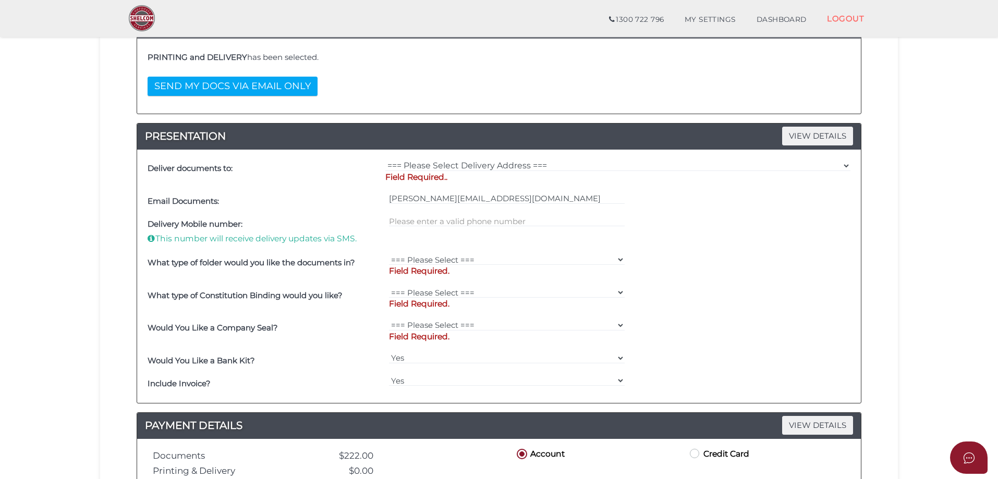
scroll to position [209, 0]
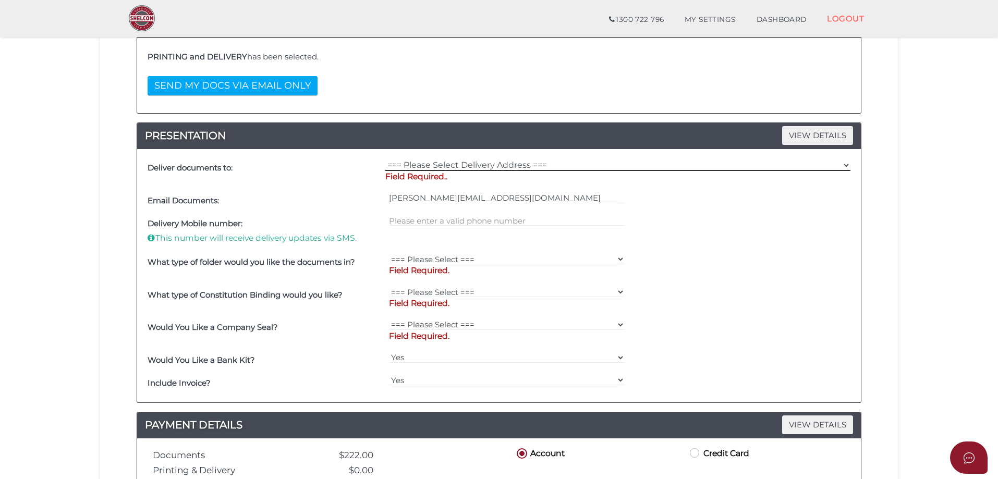
click at [472, 167] on select "=== Please Select Delivery Address === (User Address - [PERSON_NAME][GEOGRAPHIC…" at bounding box center [617, 165] width 465 height 11
click at [399, 101] on div "PRINTING and DELIVERY has been selected. SEND MY DOCS VIA EMAIL ONLY" at bounding box center [499, 75] width 708 height 59
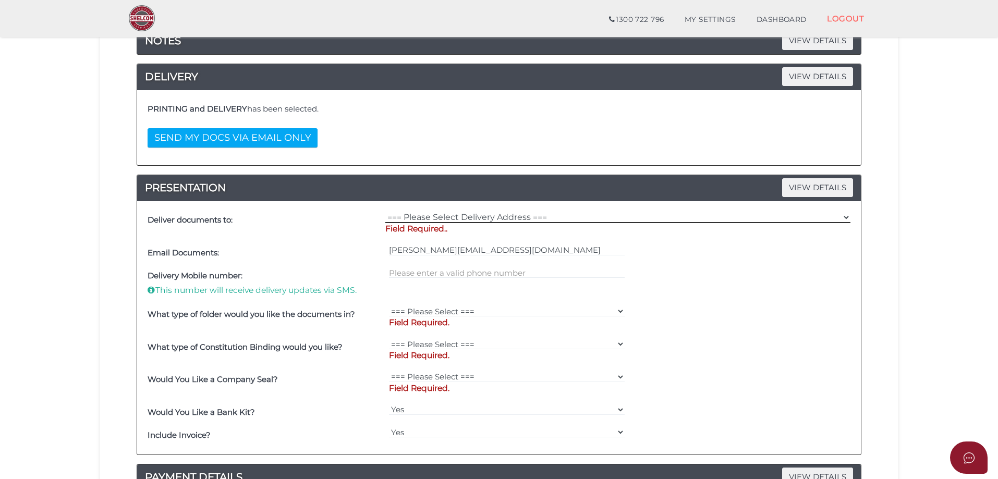
click at [452, 221] on select "=== Please Select Delivery Address === (User Address - [PERSON_NAME][GEOGRAPHIC…" at bounding box center [617, 217] width 465 height 11
select select "Other"
click at [385, 212] on select "=== Please Select Delivery Address === (User Address - [PERSON_NAME][GEOGRAPHIC…" at bounding box center [617, 217] width 465 height 11
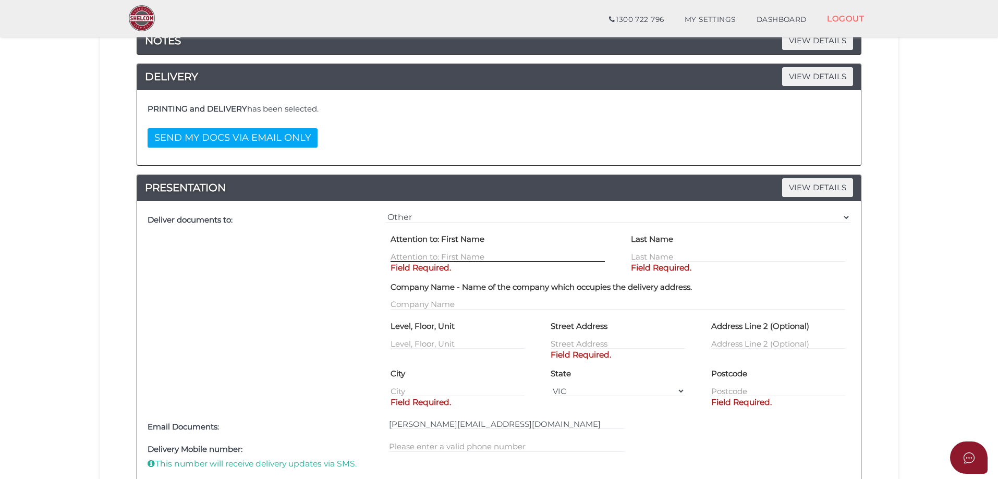
click at [437, 260] on input "text" at bounding box center [497, 256] width 214 height 11
type input "[PERSON_NAME]"
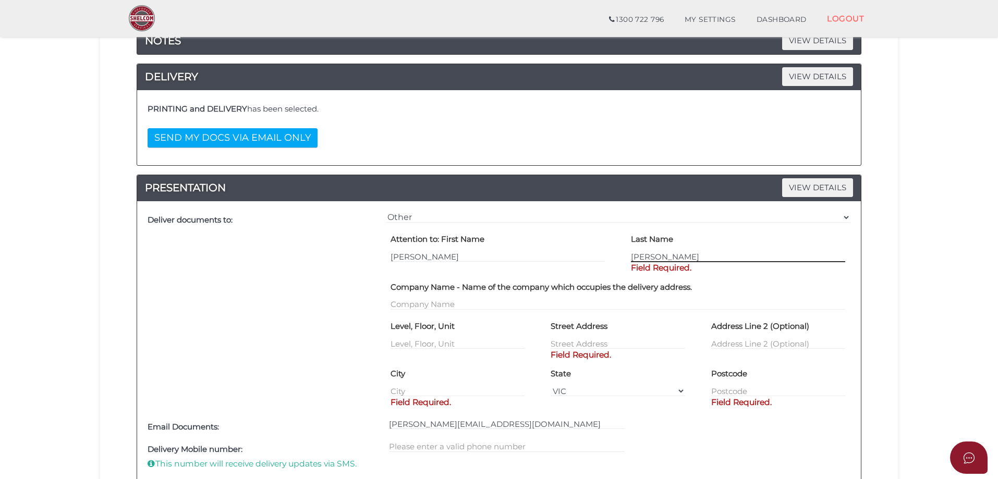
type input "[PERSON_NAME]"
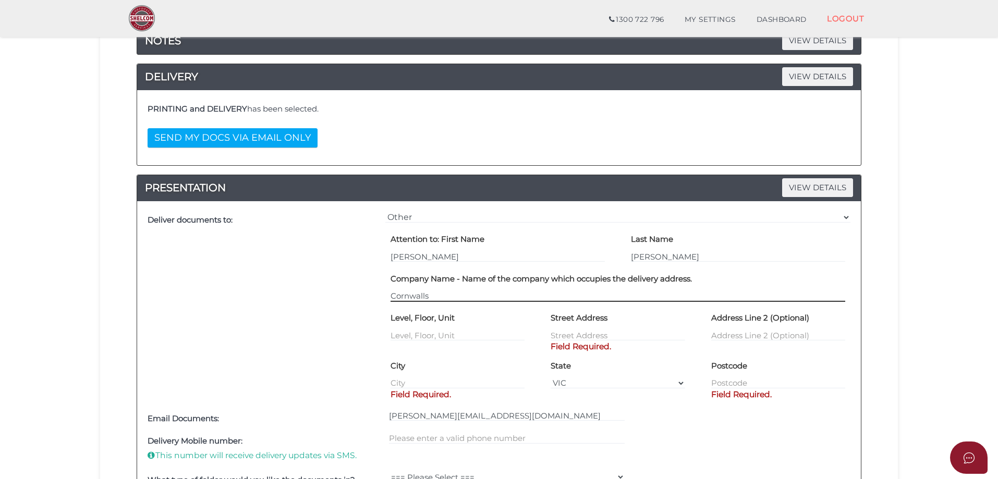
type input "Cornwalls"
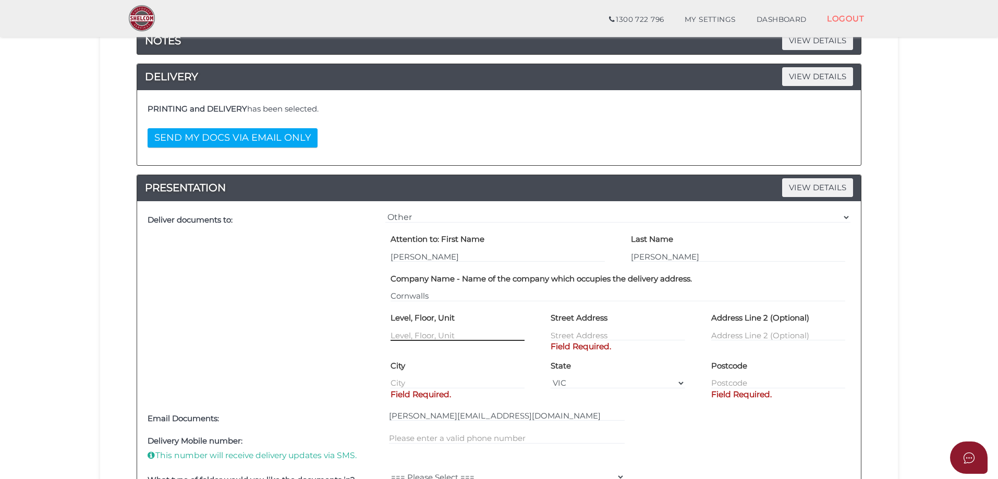
click at [404, 332] on input "text" at bounding box center [457, 334] width 134 height 11
type input "4"
click at [577, 335] on input "text" at bounding box center [618, 334] width 134 height 11
type input "[STREET_ADDRESS][PERSON_NAME]"
click at [441, 382] on div "City Field Required." at bounding box center [457, 373] width 134 height 32
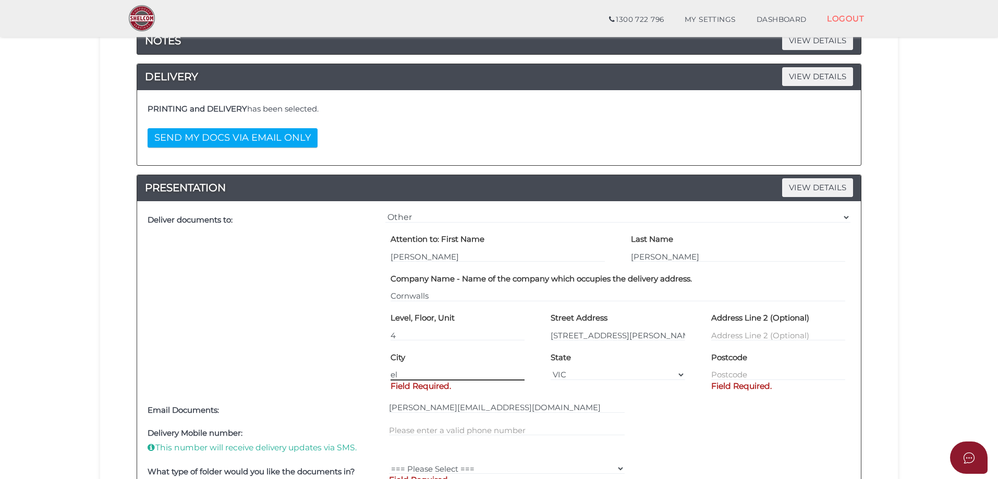
type input "e"
type input "[GEOGRAPHIC_DATA]"
click at [733, 373] on input "text" at bounding box center [778, 374] width 134 height 11
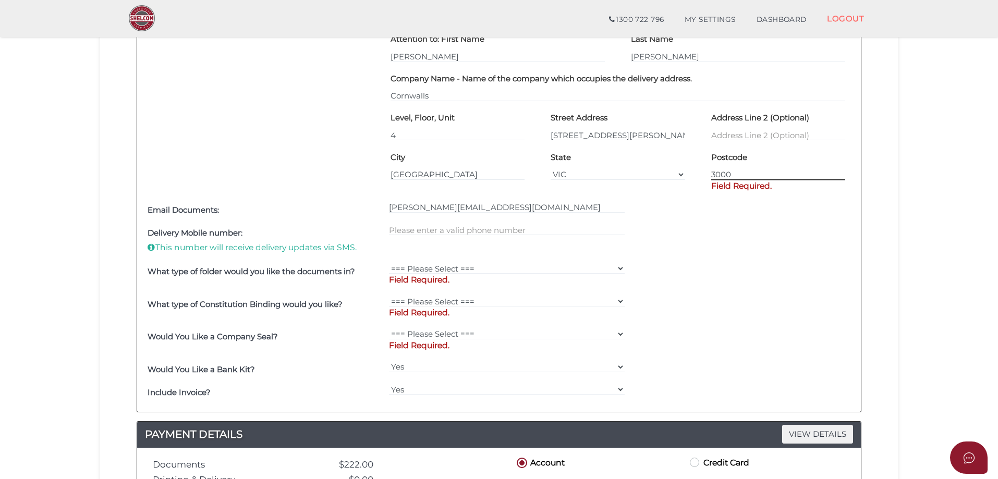
scroll to position [365, 0]
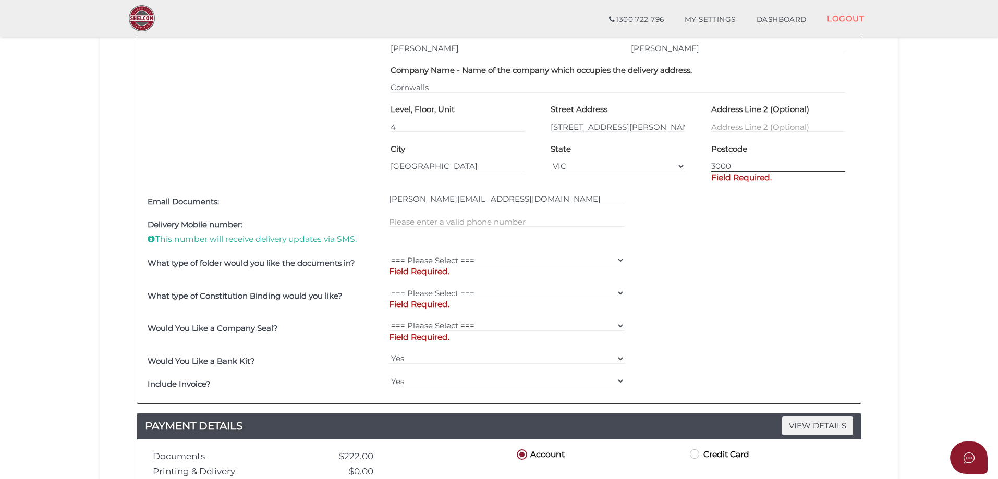
type input "3000"
click at [434, 221] on div at bounding box center [506, 232] width 241 height 39
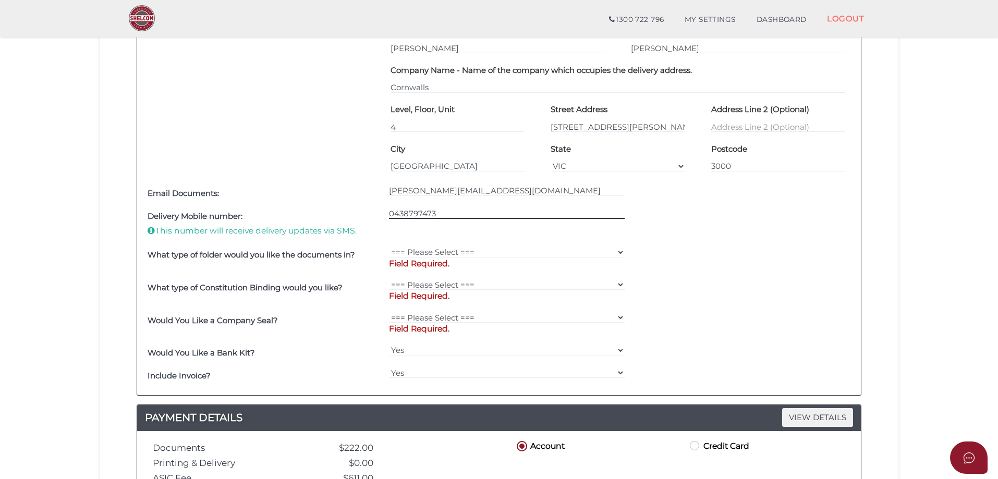
type input "0438797473"
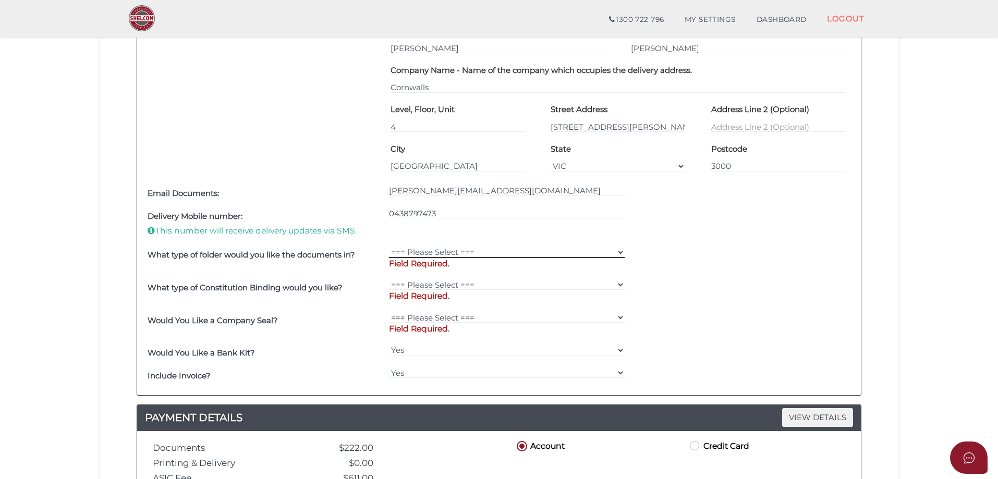
click at [456, 249] on select "=== Please Select === Shelcom Folder Client Supplied Folder No Folder" at bounding box center [507, 252] width 236 height 11
select select "Shelcom Folder"
click at [389, 247] on select "=== Please Select === Shelcom Folder Client Supplied Folder No Folder" at bounding box center [507, 252] width 236 height 11
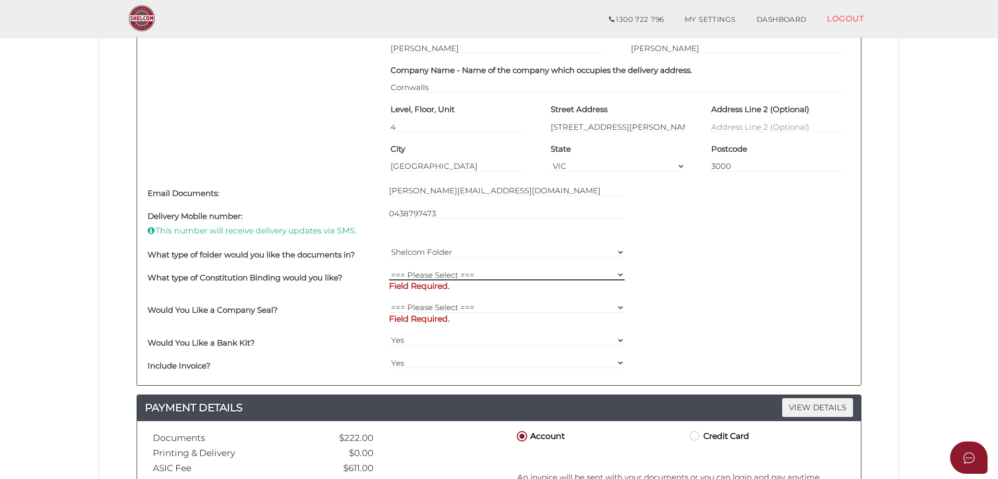
click at [436, 276] on select "=== Please Select === Comb Binding No Binding" at bounding box center [507, 274] width 236 height 11
select select "No Binding"
click at [389, 269] on select "=== Please Select === Comb Binding No Binding" at bounding box center [507, 274] width 236 height 11
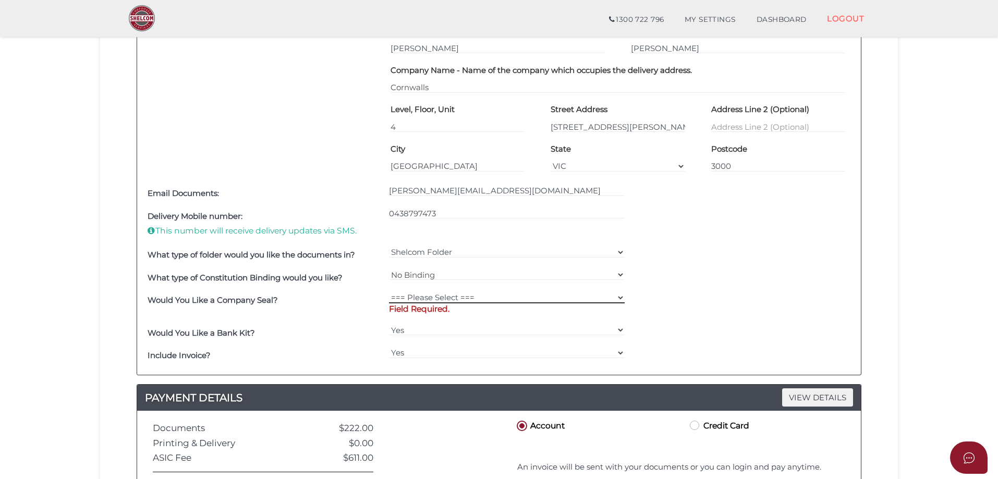
click at [426, 300] on select "=== Please Select === Fold Seal $50 No Seal" at bounding box center [507, 297] width 236 height 11
select select "0"
click at [389, 292] on select "=== Please Select === Fold Seal $50 No Seal" at bounding box center [507, 297] width 236 height 11
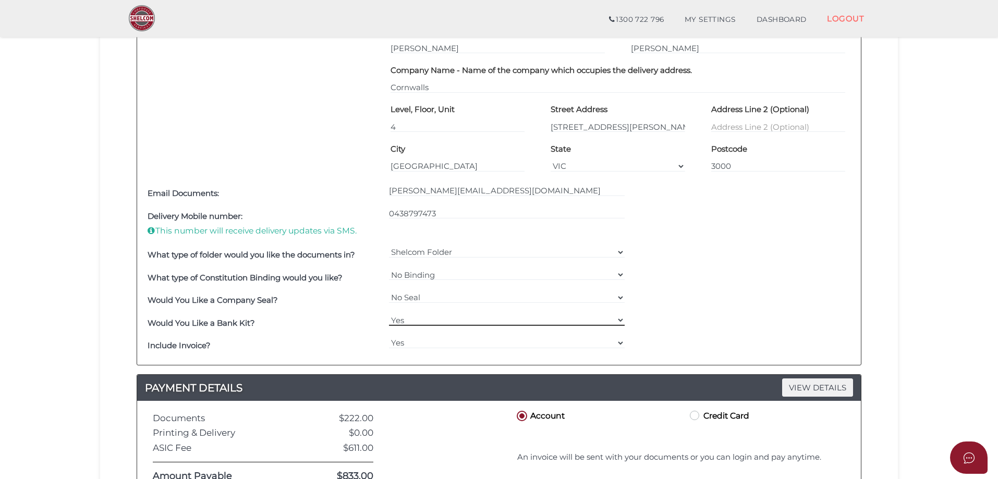
click at [435, 322] on select "Yes No" at bounding box center [507, 319] width 236 height 11
click at [389, 314] on select "Yes No" at bounding box center [507, 319] width 236 height 11
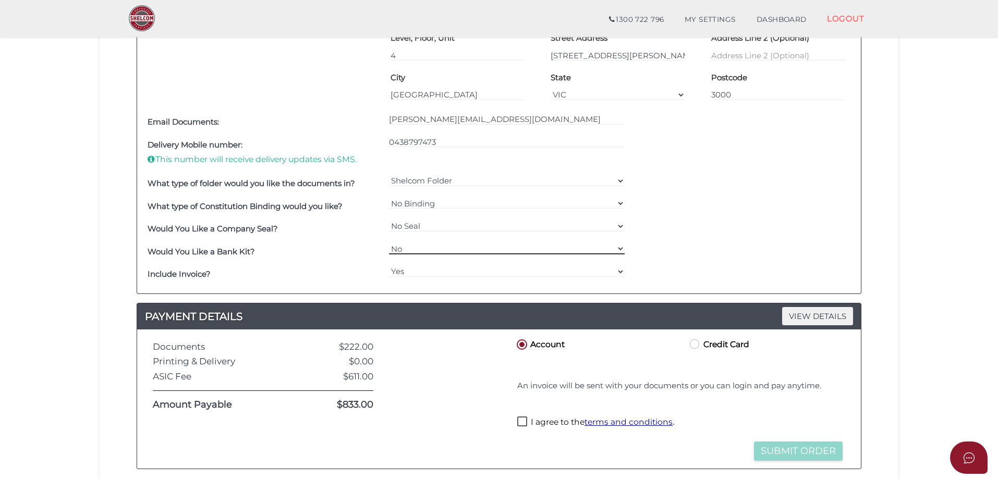
scroll to position [521, 0]
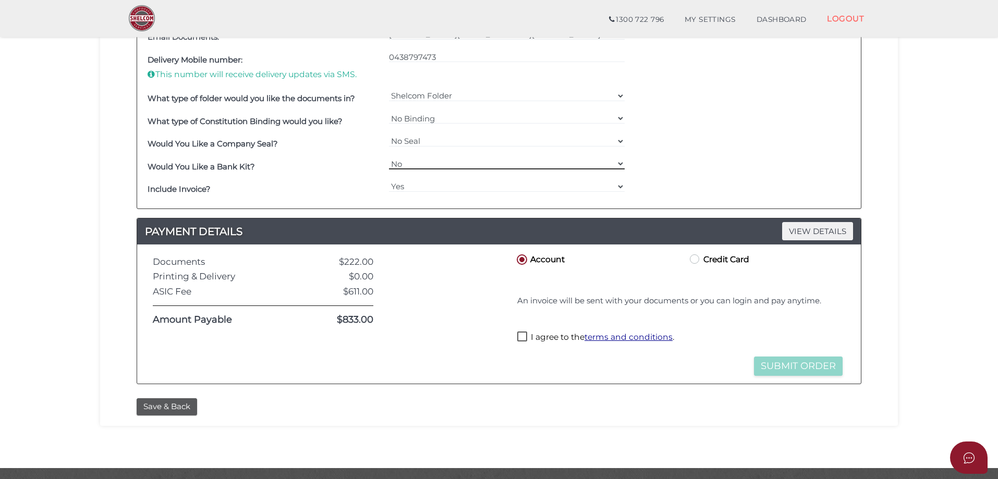
click at [408, 166] on select "Yes No" at bounding box center [507, 163] width 236 height 11
select select "Yes"
click at [389, 158] on select "Yes No" at bounding box center [507, 163] width 236 height 11
click at [522, 342] on label "I agree to the terms and conditions ." at bounding box center [595, 338] width 157 height 13
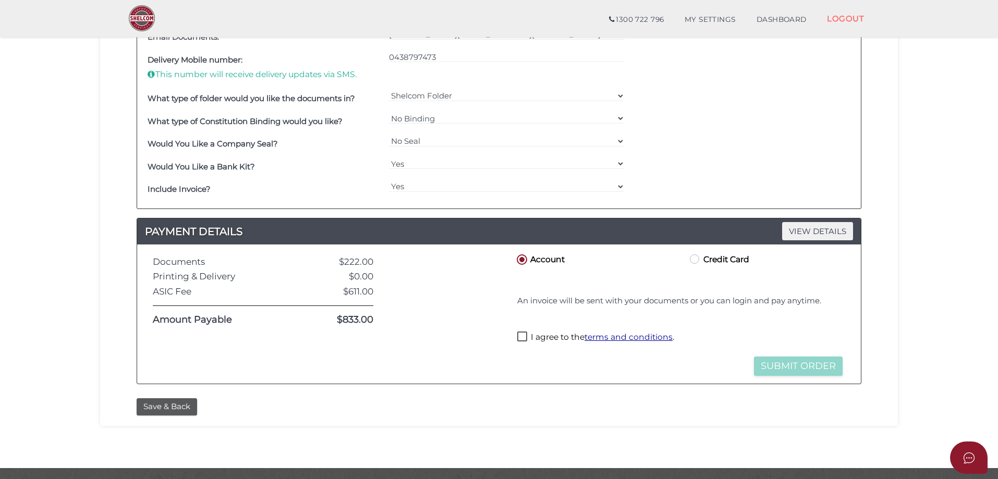
checkbox input "true"
click at [791, 370] on button "Submit Order" at bounding box center [798, 366] width 89 height 19
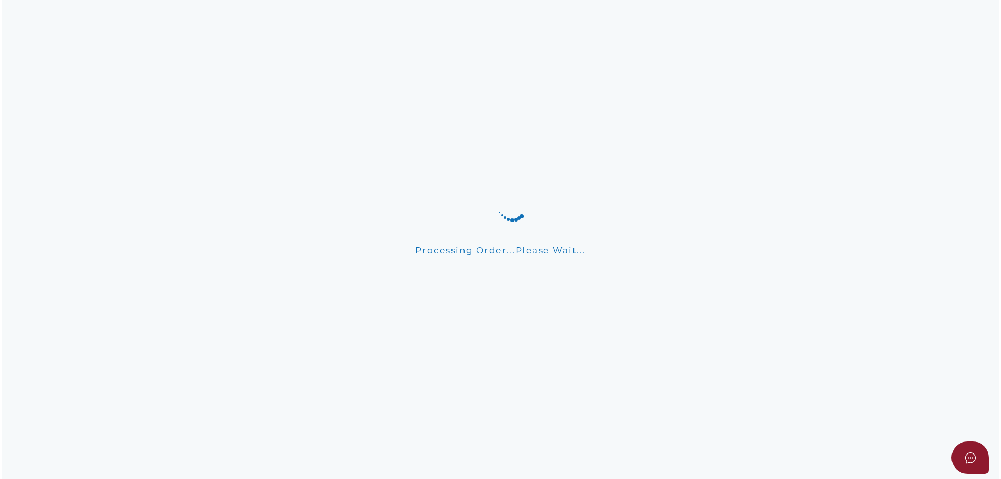
scroll to position [0, 0]
